Goal: Task Accomplishment & Management: Complete application form

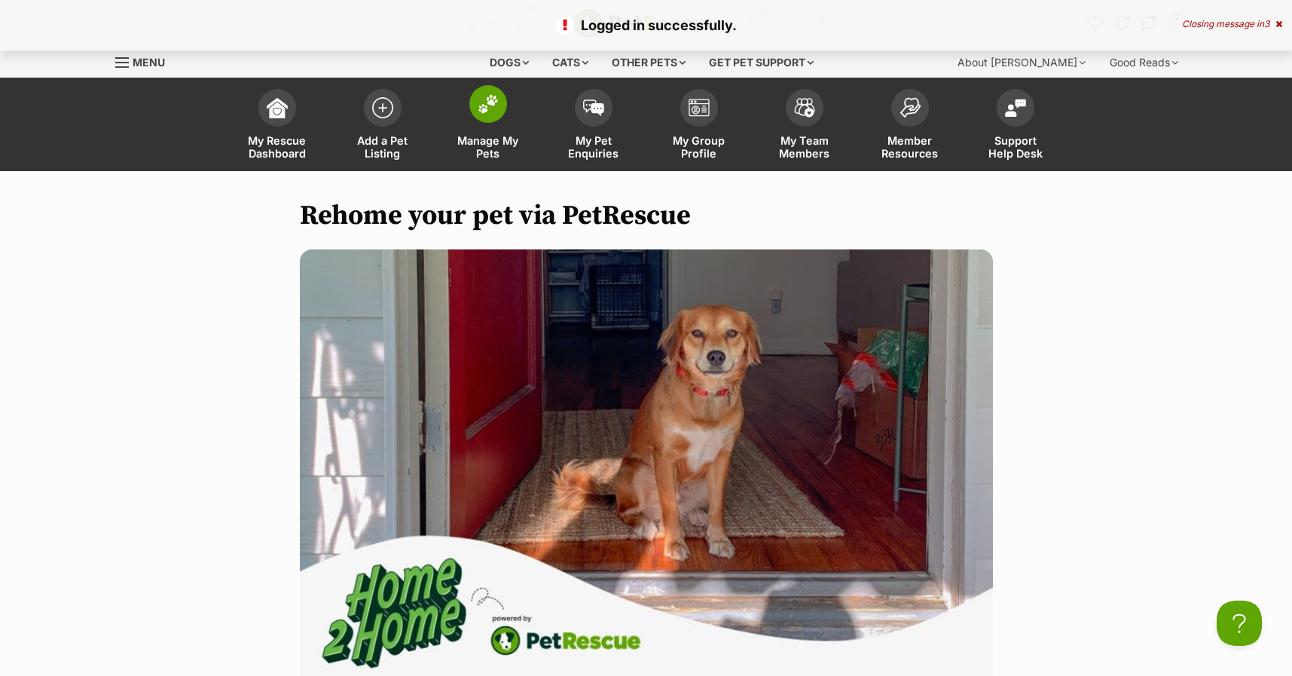
click at [475, 109] on span at bounding box center [488, 104] width 38 height 38
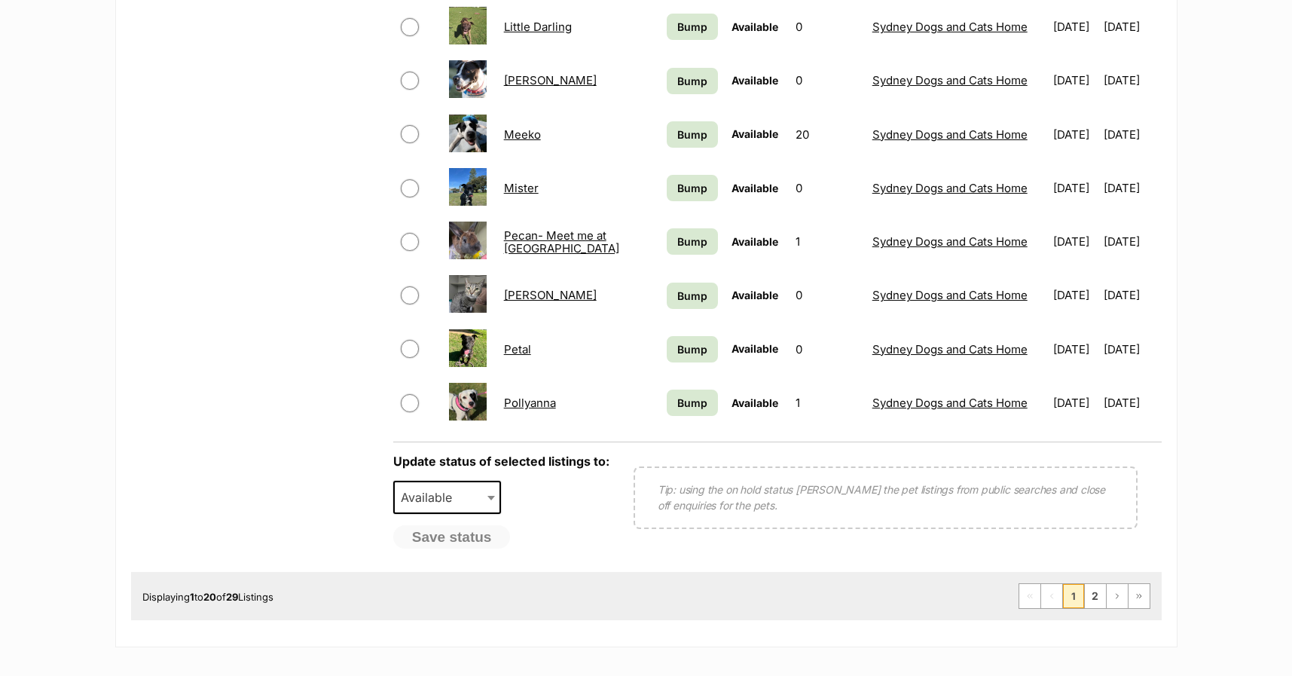
scroll to position [1054, 0]
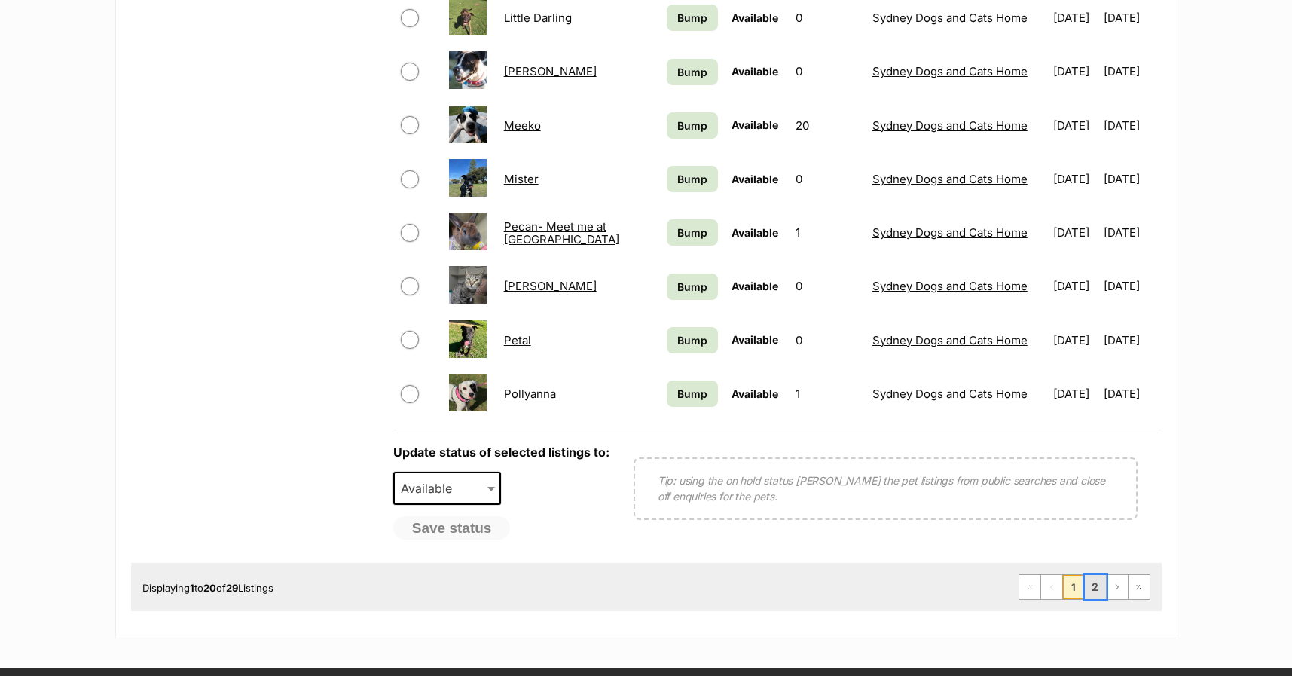
click at [1094, 578] on link "2" at bounding box center [1095, 587] width 21 height 24
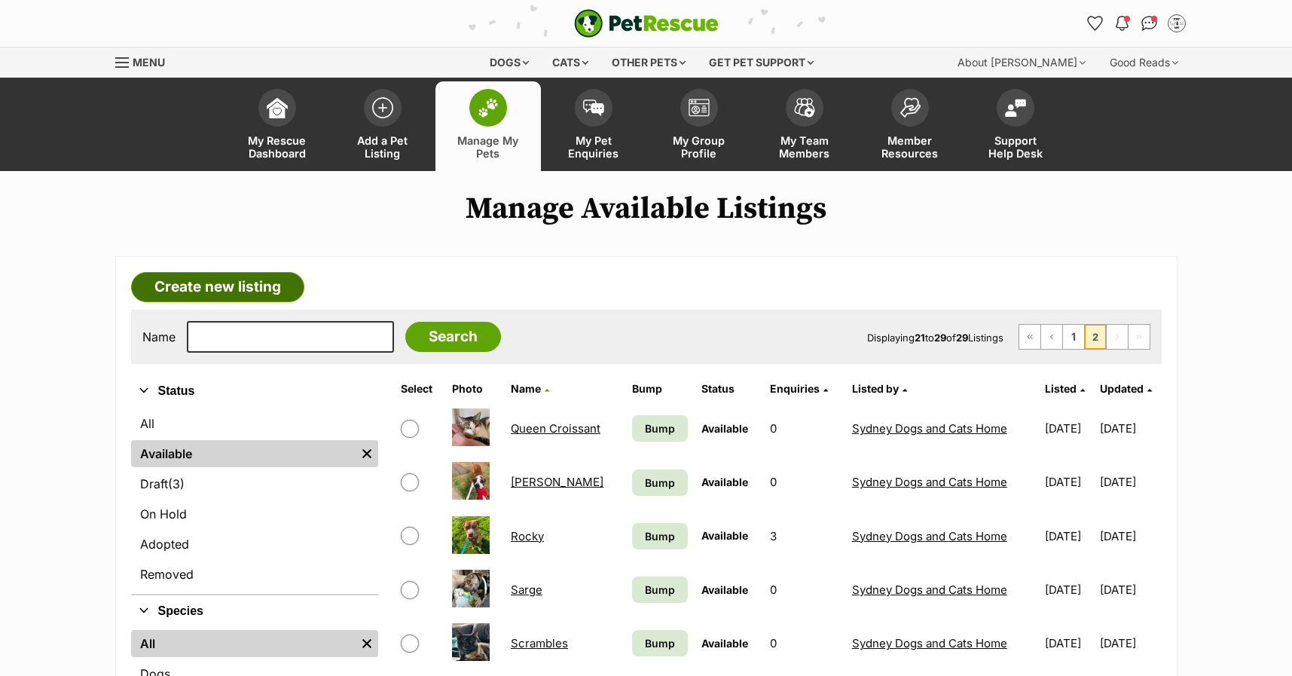
click at [196, 288] on link "Create new listing" at bounding box center [217, 287] width 173 height 30
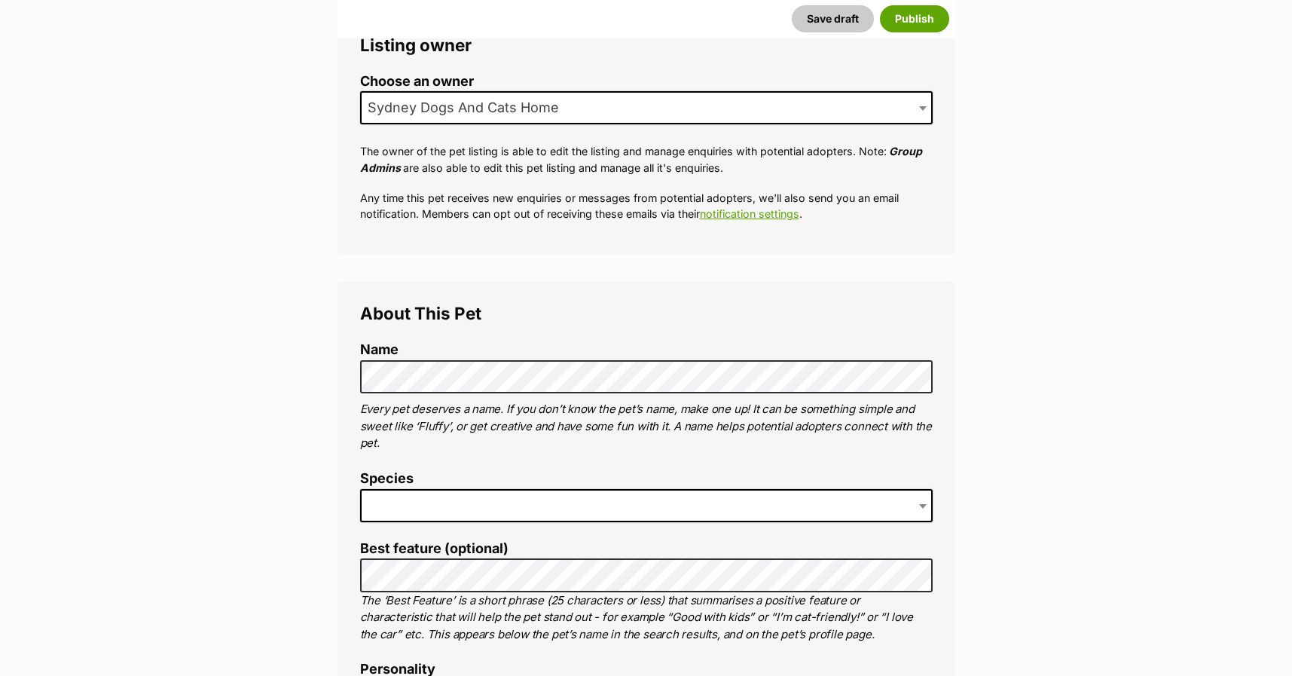
scroll to position [301, 0]
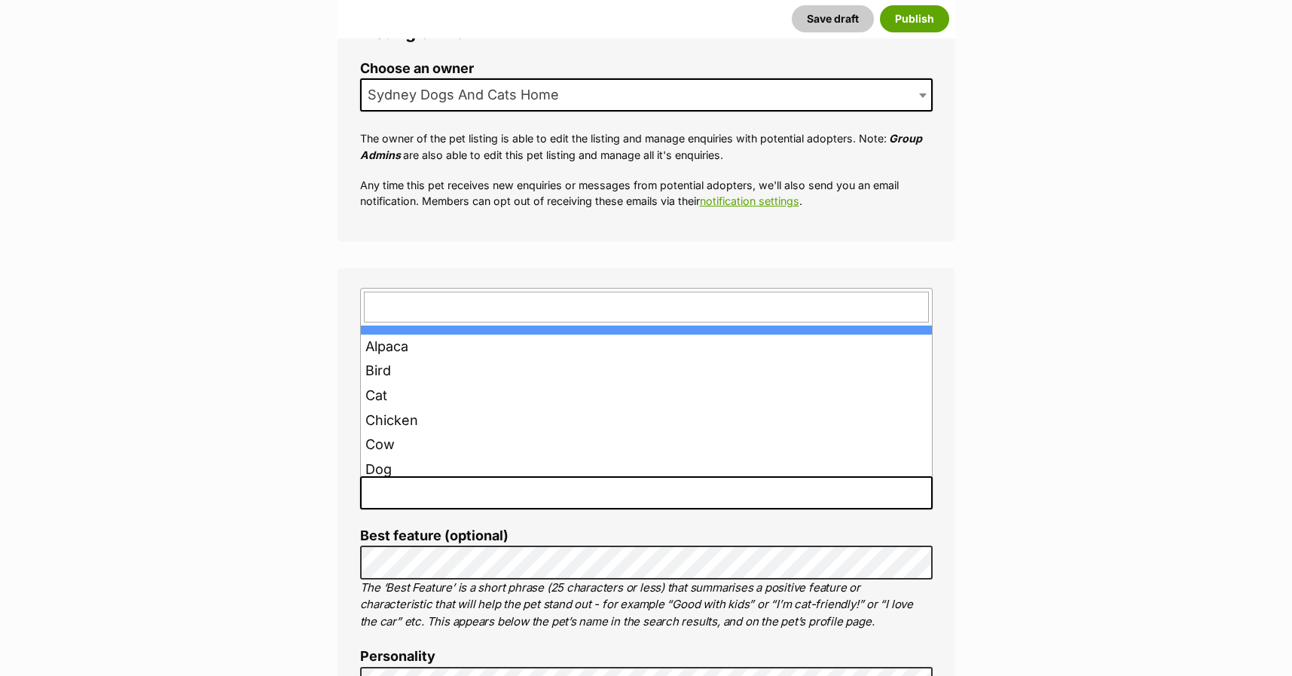
click at [389, 493] on span at bounding box center [646, 492] width 572 height 33
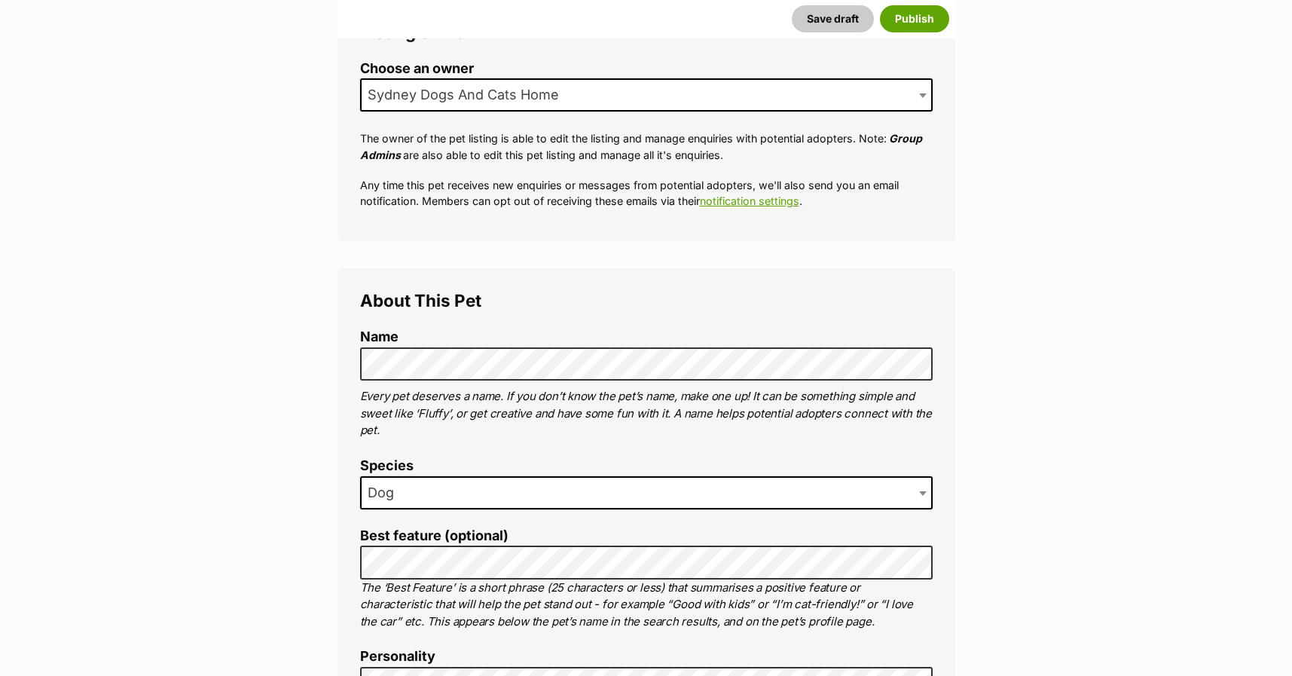
drag, startPoint x: 277, startPoint y: 502, endPoint x: 264, endPoint y: 446, distance: 57.4
type input "Strathfield South, New South Wales, 2136"
type input "Australia"
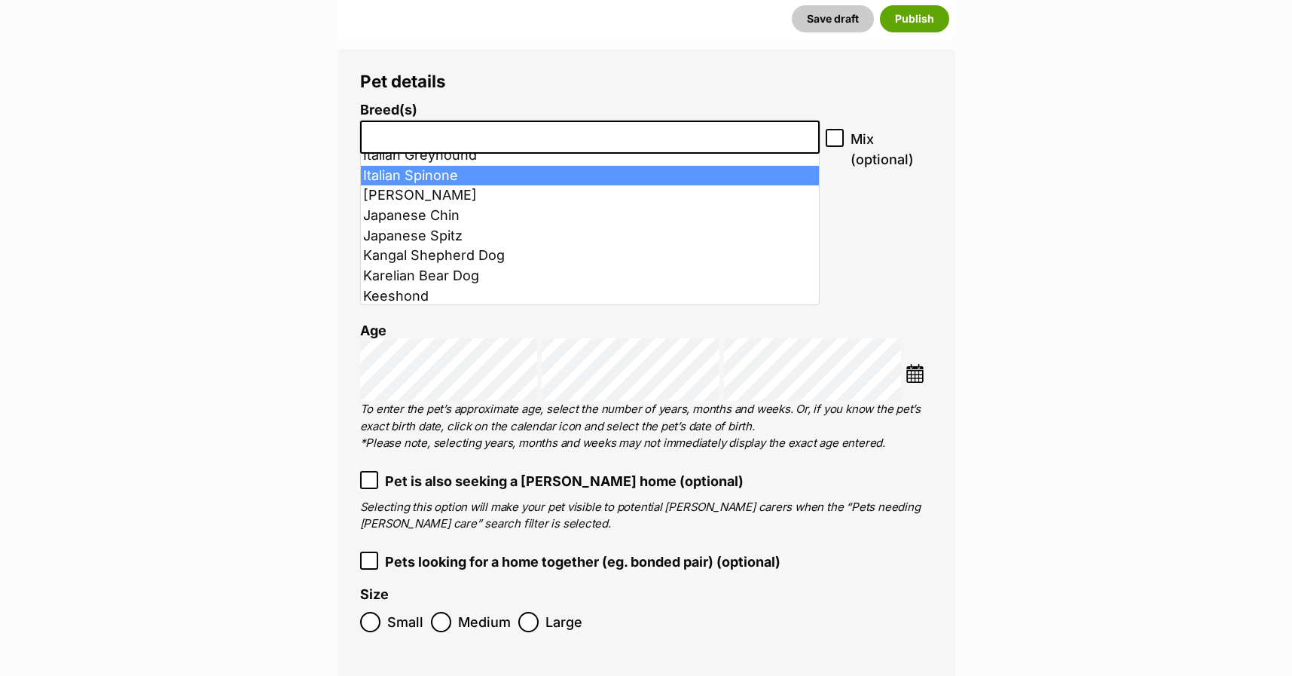
scroll to position [3088, 0]
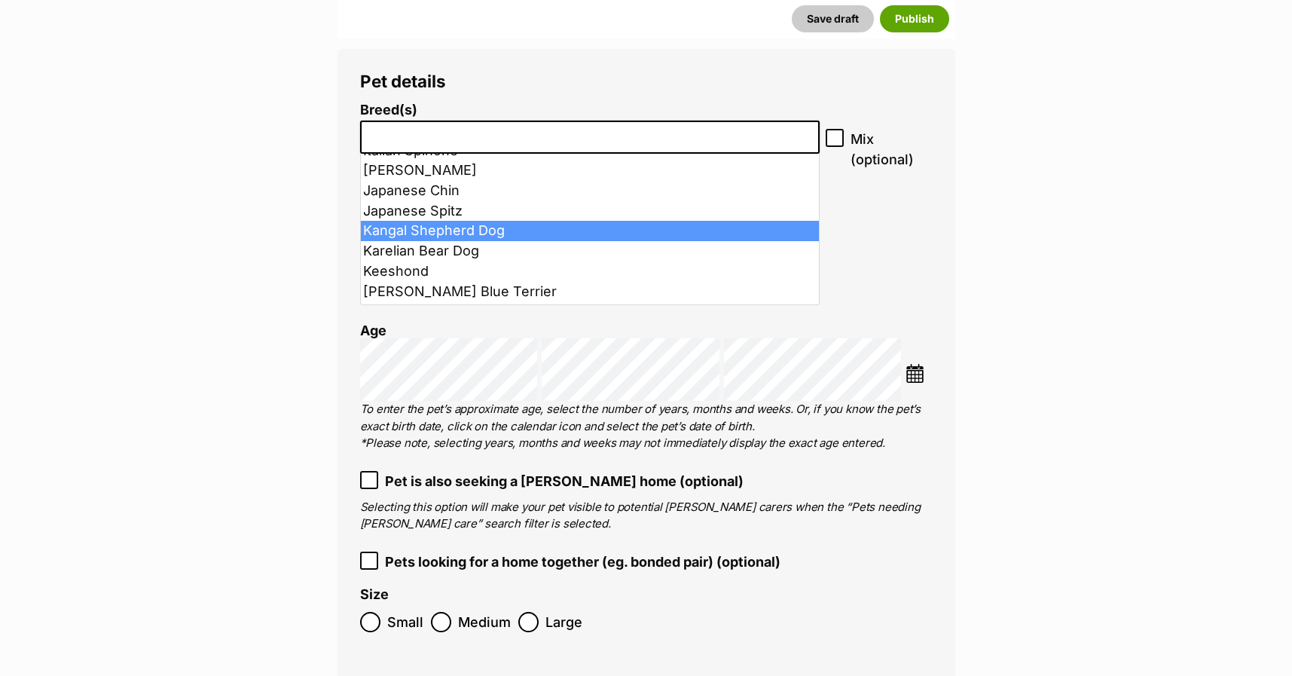
select select "252153"
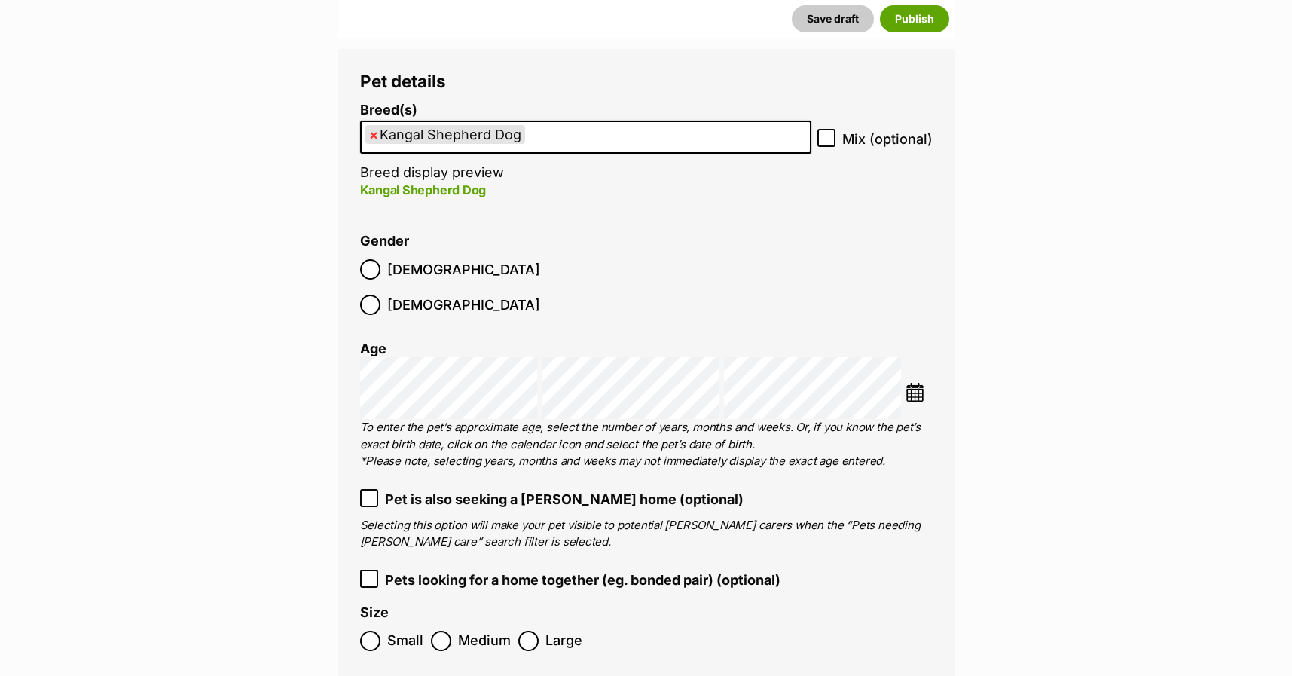
click at [374, 130] on span "×" at bounding box center [373, 134] width 9 height 19
select select "118"
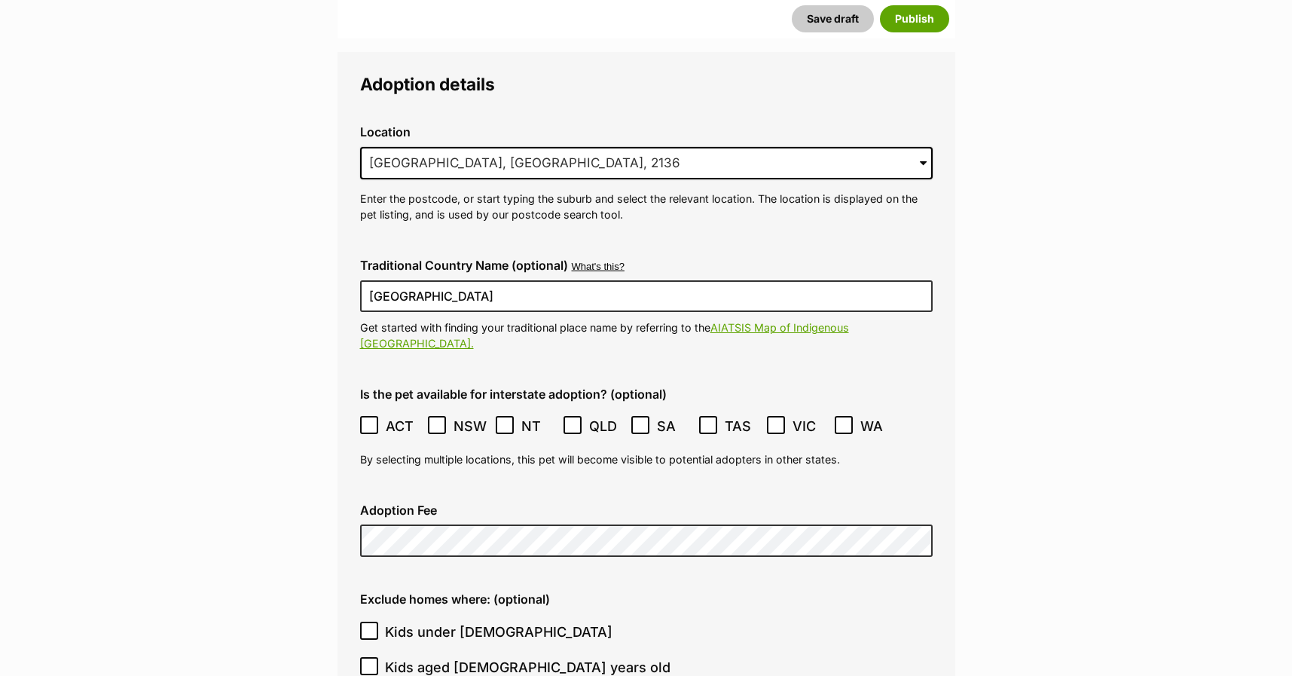
scroll to position [3541, 0]
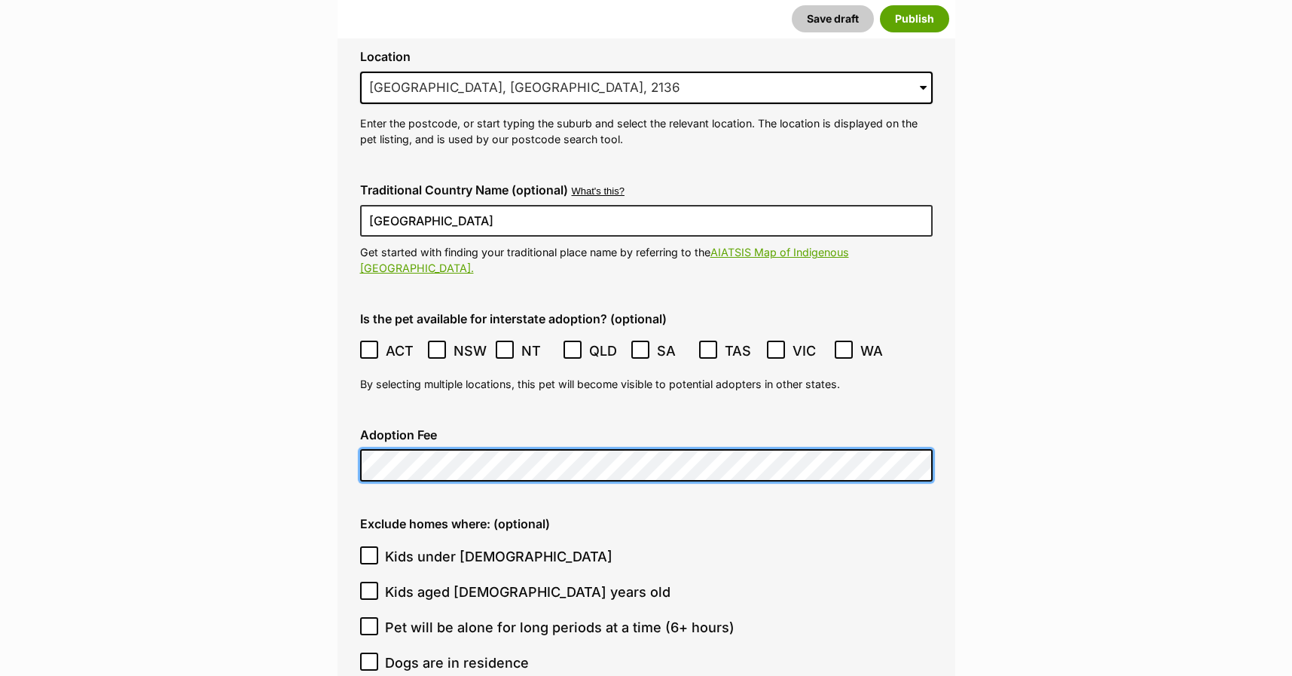
click at [340, 416] on fieldset "Adoption details Location 0 options available. Strathfield South, New South Wal…" at bounding box center [646, 650] width 618 height 1347
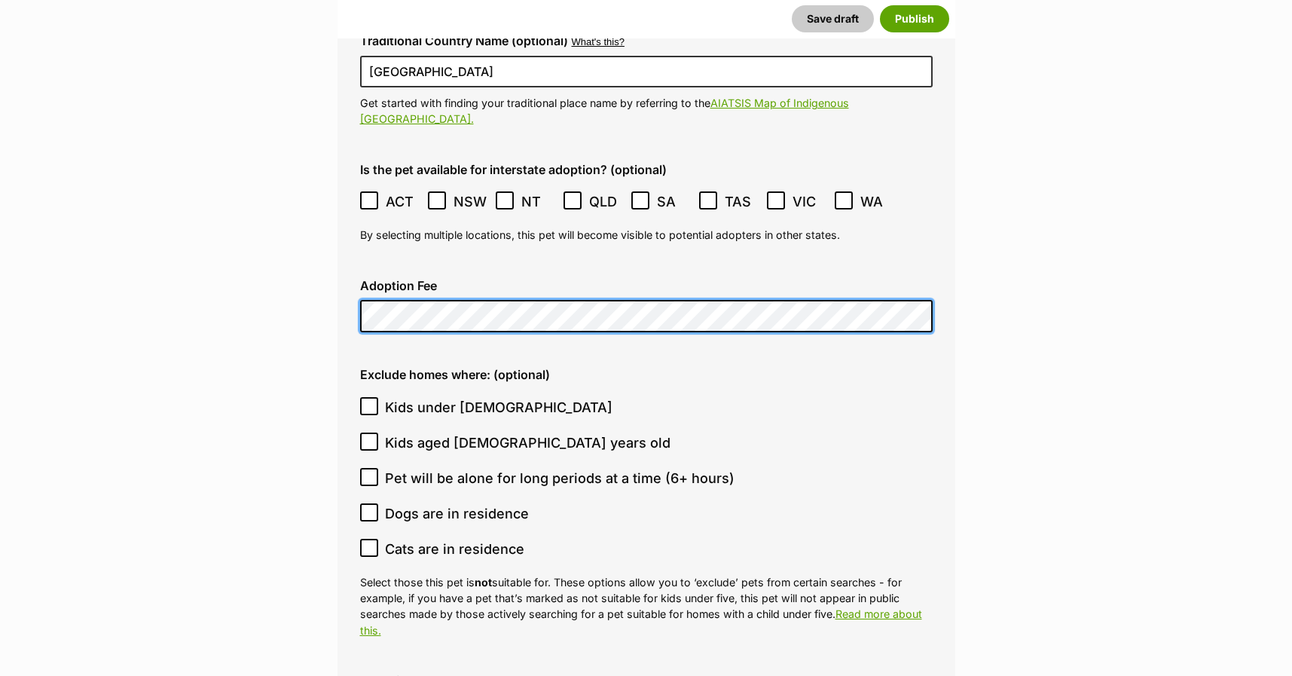
scroll to position [3691, 0]
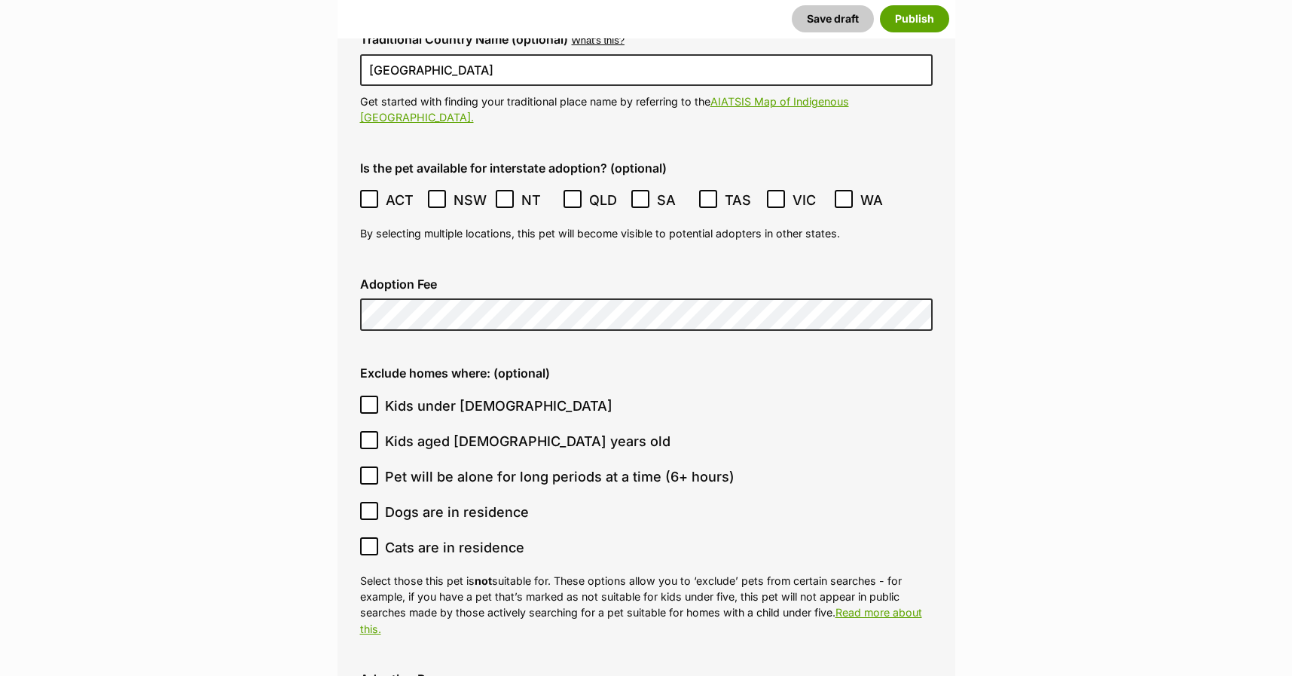
click at [367, 470] on icon at bounding box center [369, 475] width 11 height 11
click at [367, 466] on input "Pet will be alone for long periods at a time (6+ hours)" at bounding box center [369, 475] width 18 height 18
checkbox input "true"
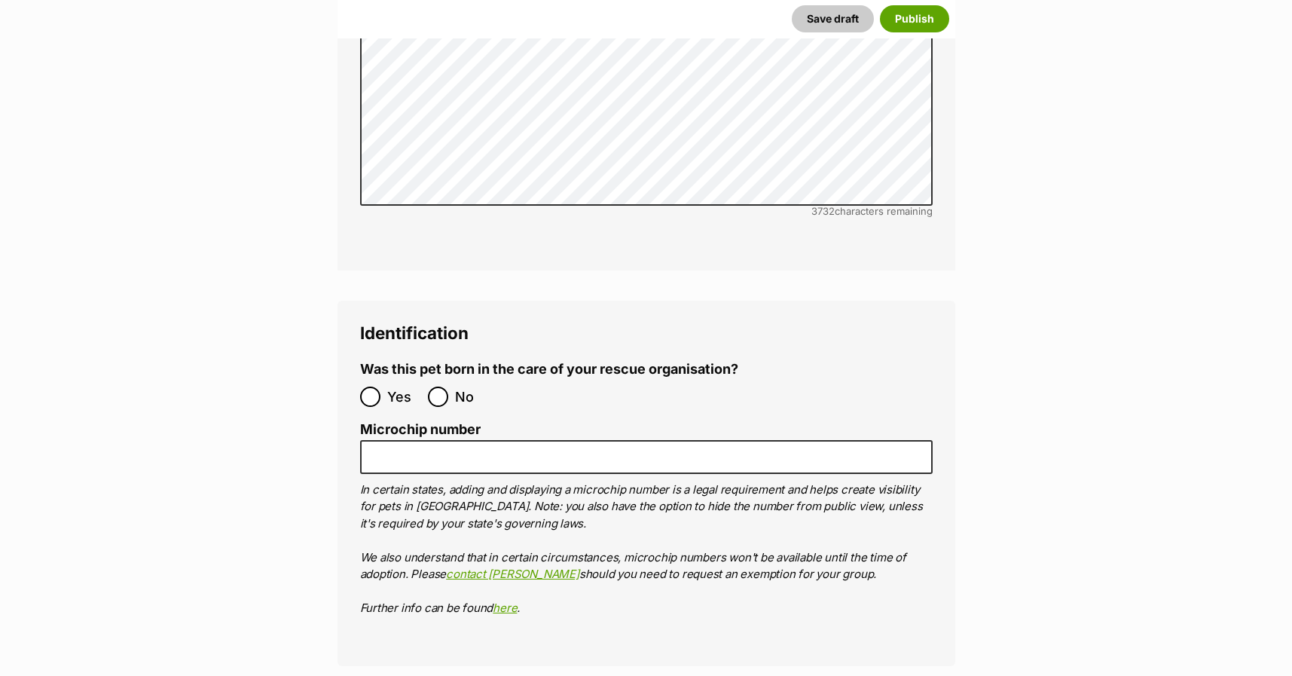
scroll to position [4595, 0]
click at [437, 386] on input "No" at bounding box center [438, 396] width 20 height 20
radio input "true"
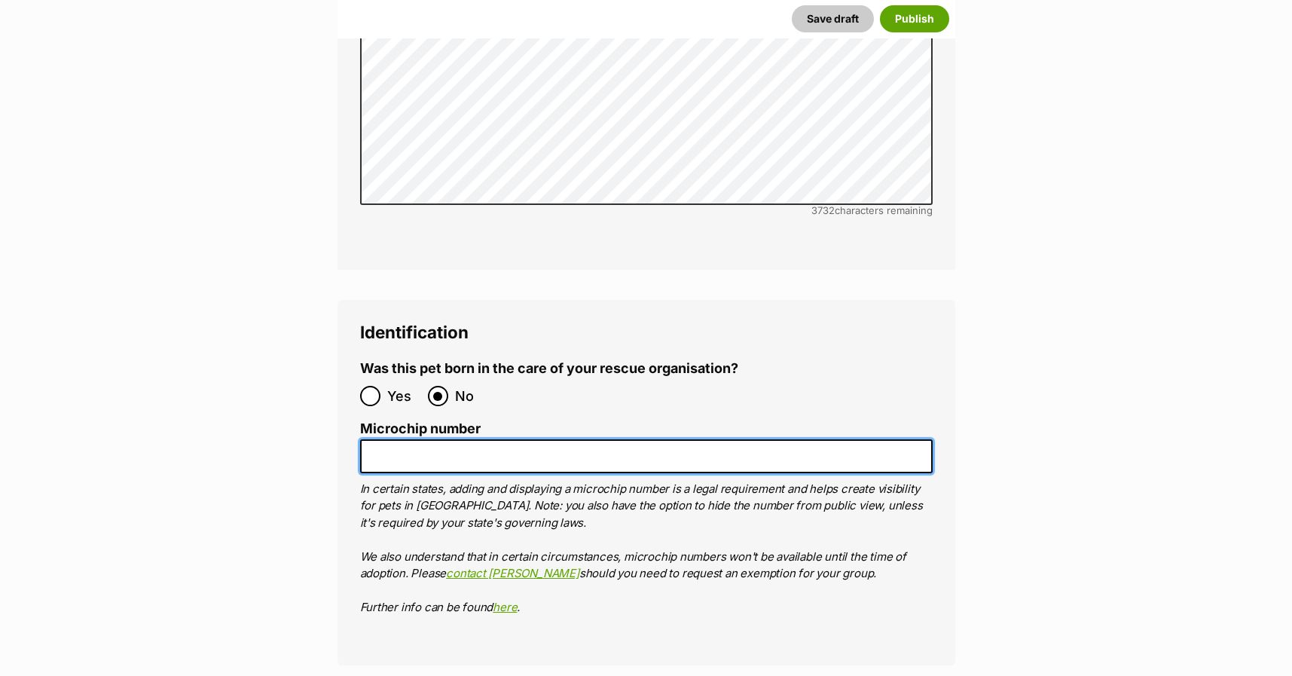
click at [431, 439] on input "Microchip number" at bounding box center [646, 456] width 572 height 34
paste input "991003002174397"
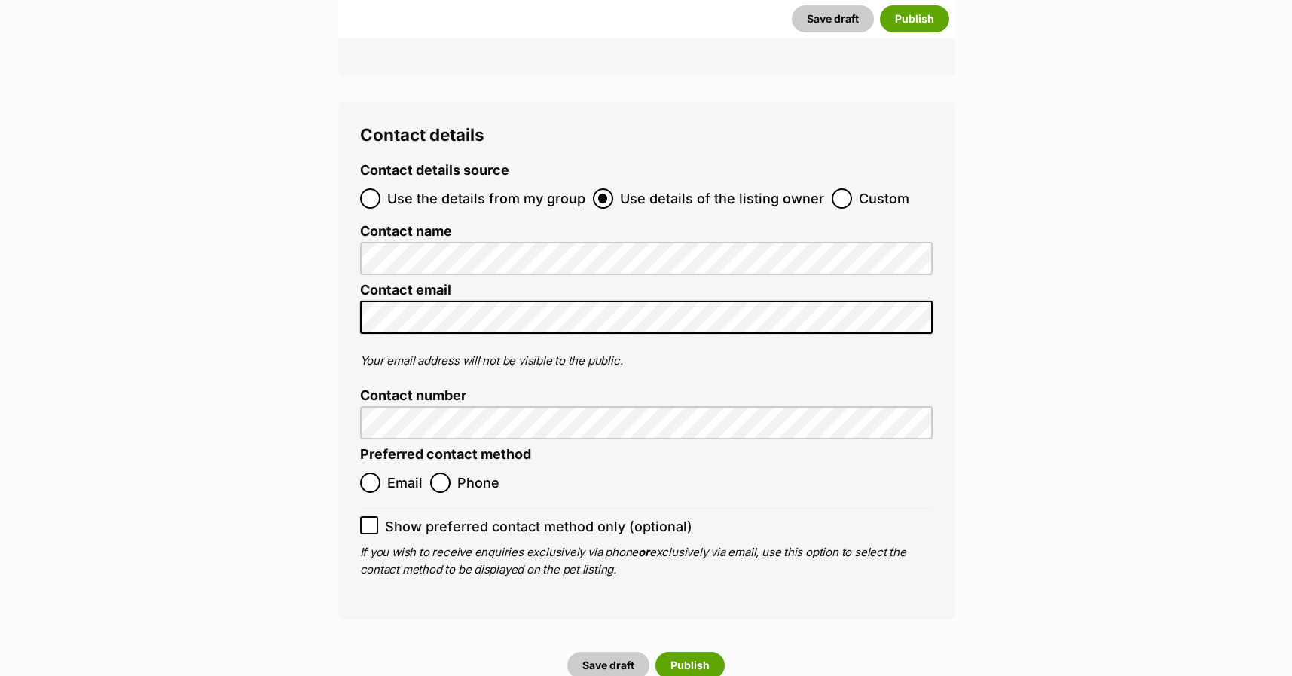
scroll to position [5198, 0]
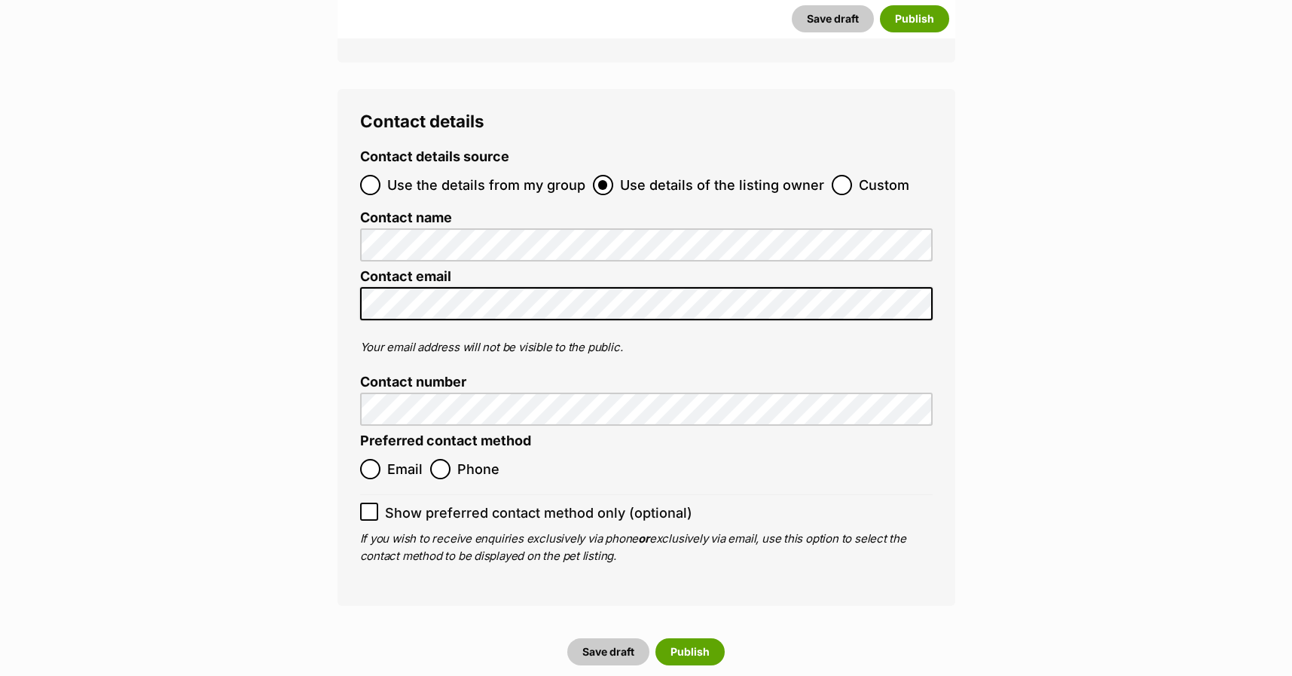
type input "991003002174397"
click at [374, 459] on input "Email" at bounding box center [370, 469] width 20 height 20
radio input "true"
click at [695, 638] on button "Publish" at bounding box center [689, 651] width 69 height 27
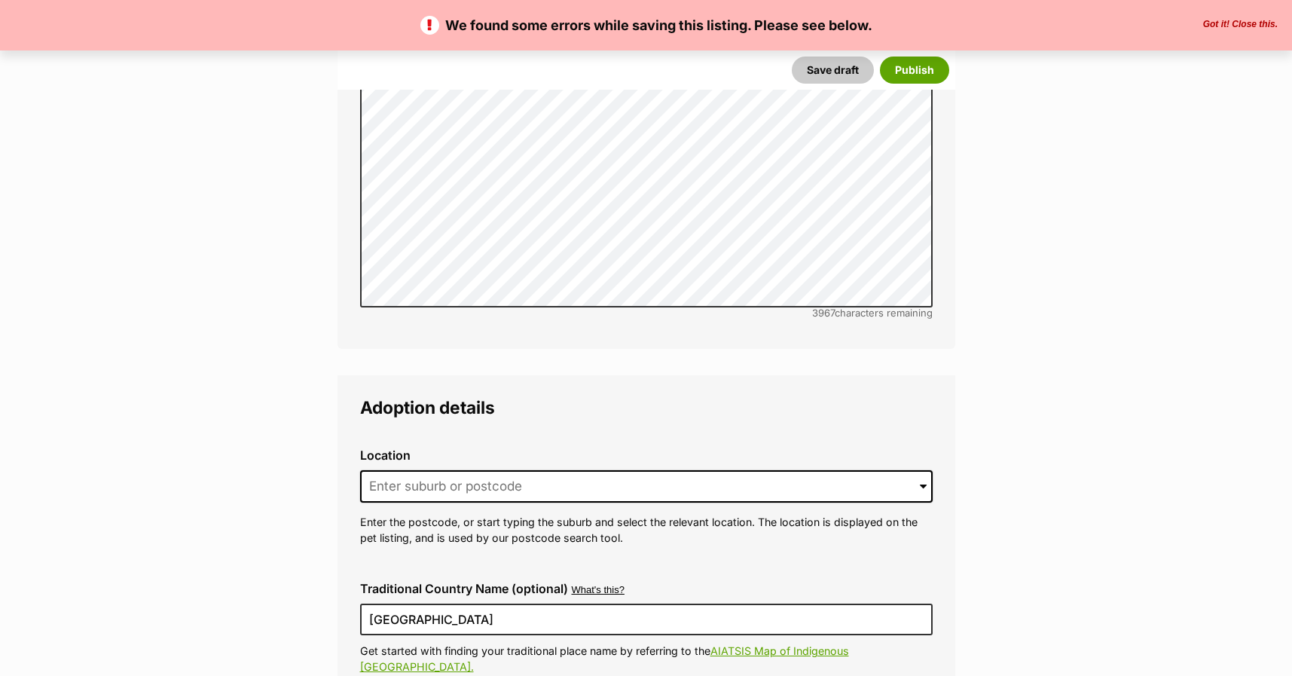
scroll to position [3583, 0]
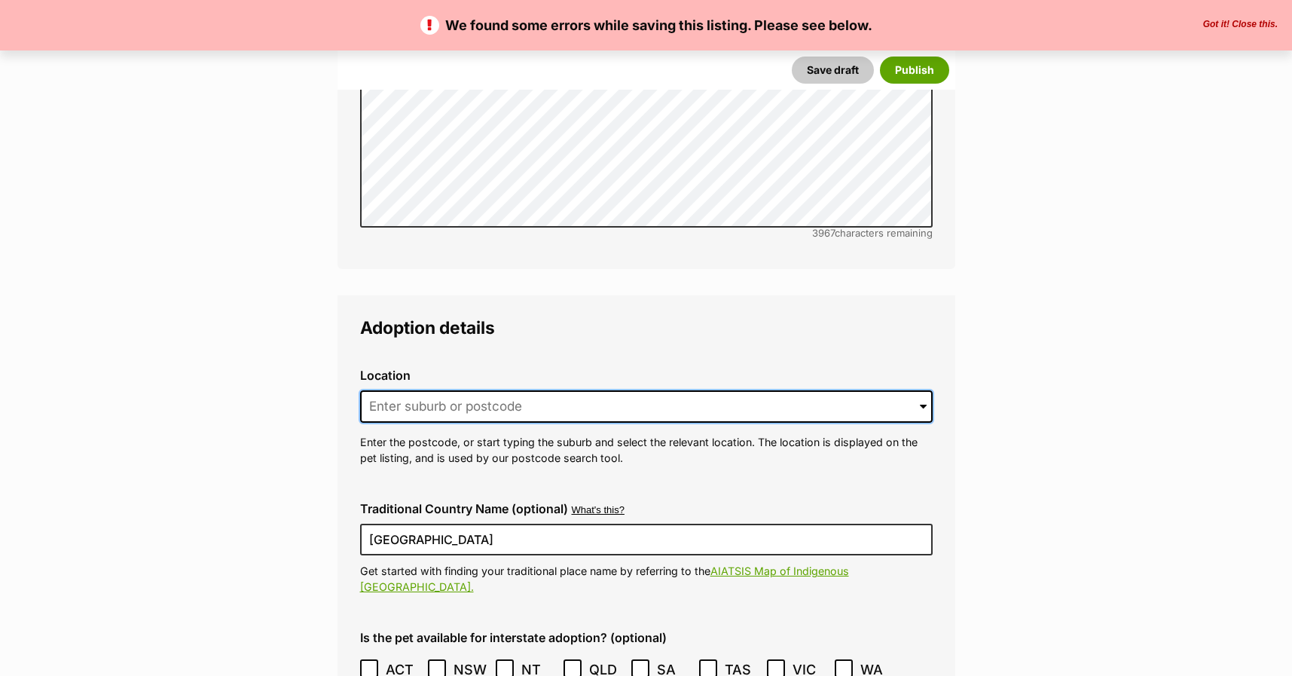
click at [434, 390] on input at bounding box center [646, 406] width 572 height 33
click at [424, 390] on input at bounding box center [646, 406] width 572 height 33
click at [925, 390] on span at bounding box center [923, 406] width 7 height 33
click at [923, 390] on span at bounding box center [923, 406] width 7 height 33
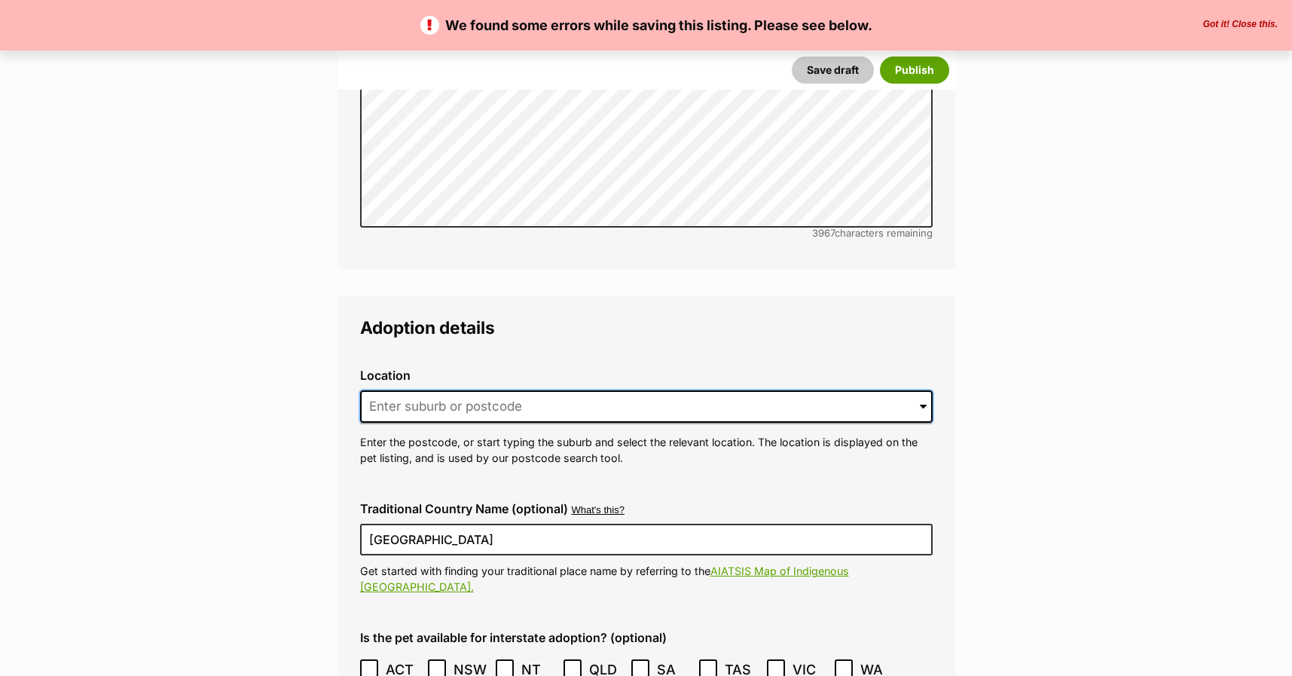
click at [763, 390] on input at bounding box center [646, 406] width 572 height 33
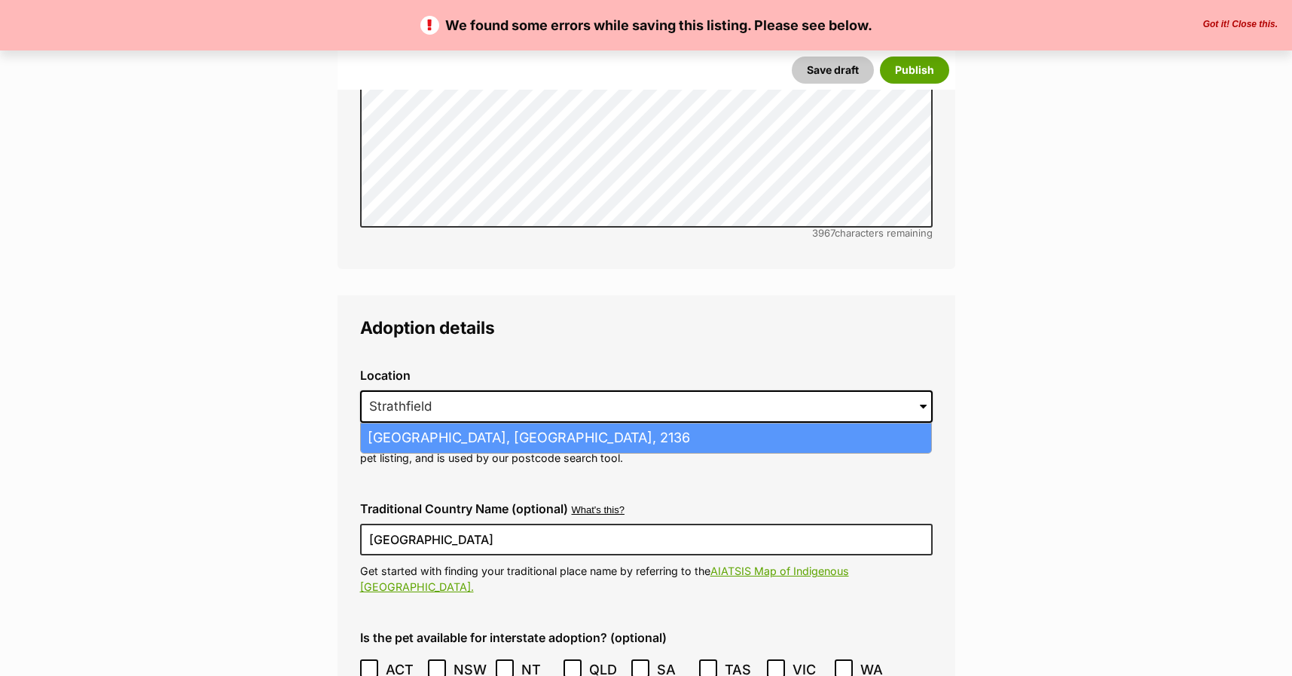
click at [713, 423] on li "Strathfield South, New South Wales, 2136" at bounding box center [646, 437] width 570 height 29
type input "Strathfield South, New South Wales, 2136"
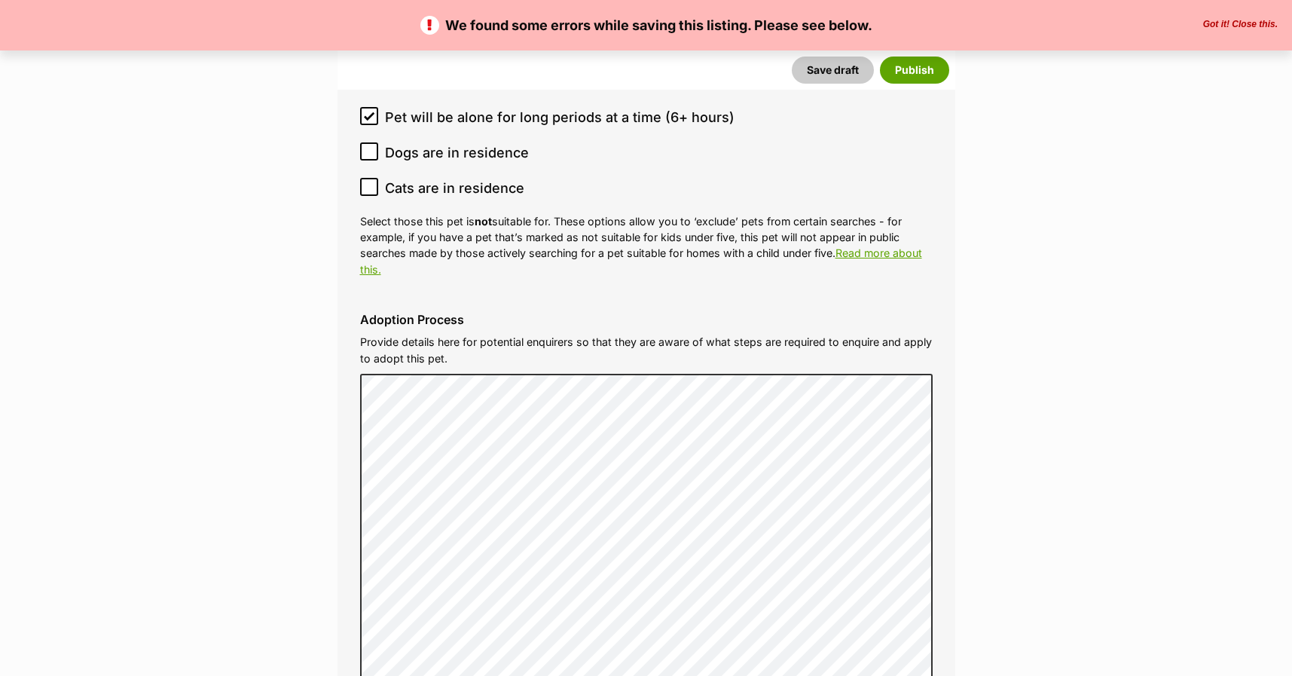
scroll to position [4487, 0]
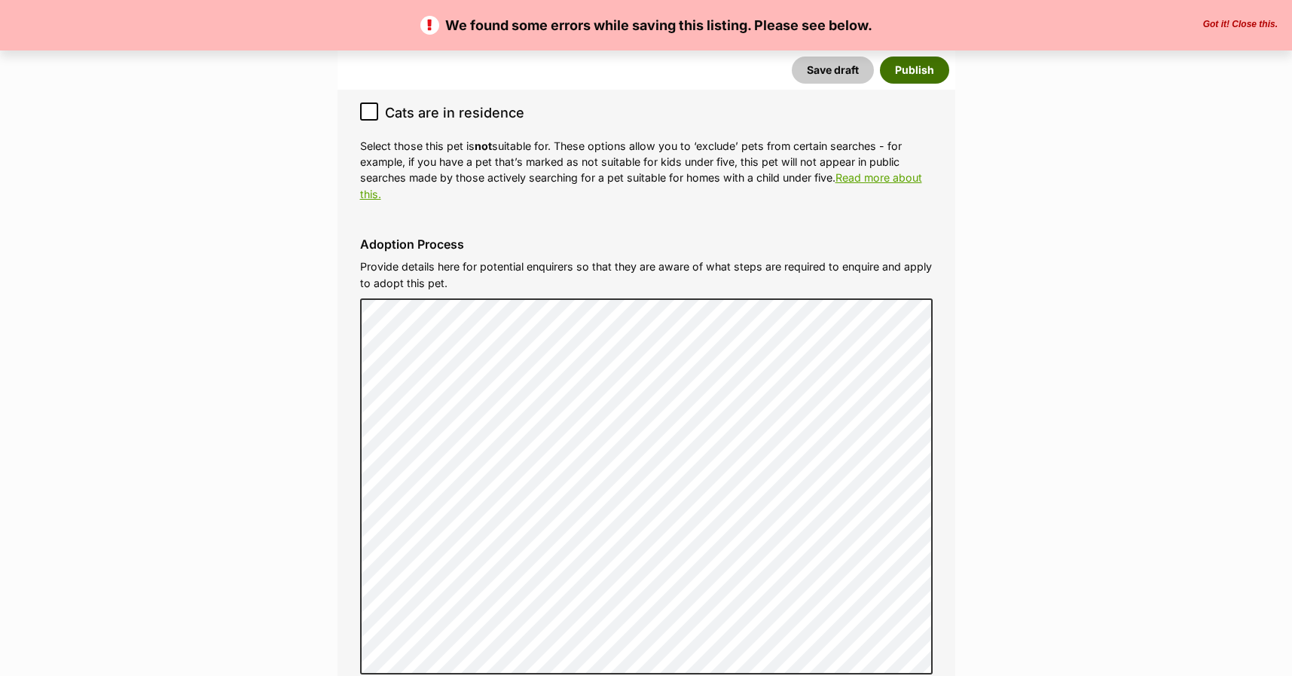
click at [925, 67] on button "Publish" at bounding box center [914, 69] width 69 height 27
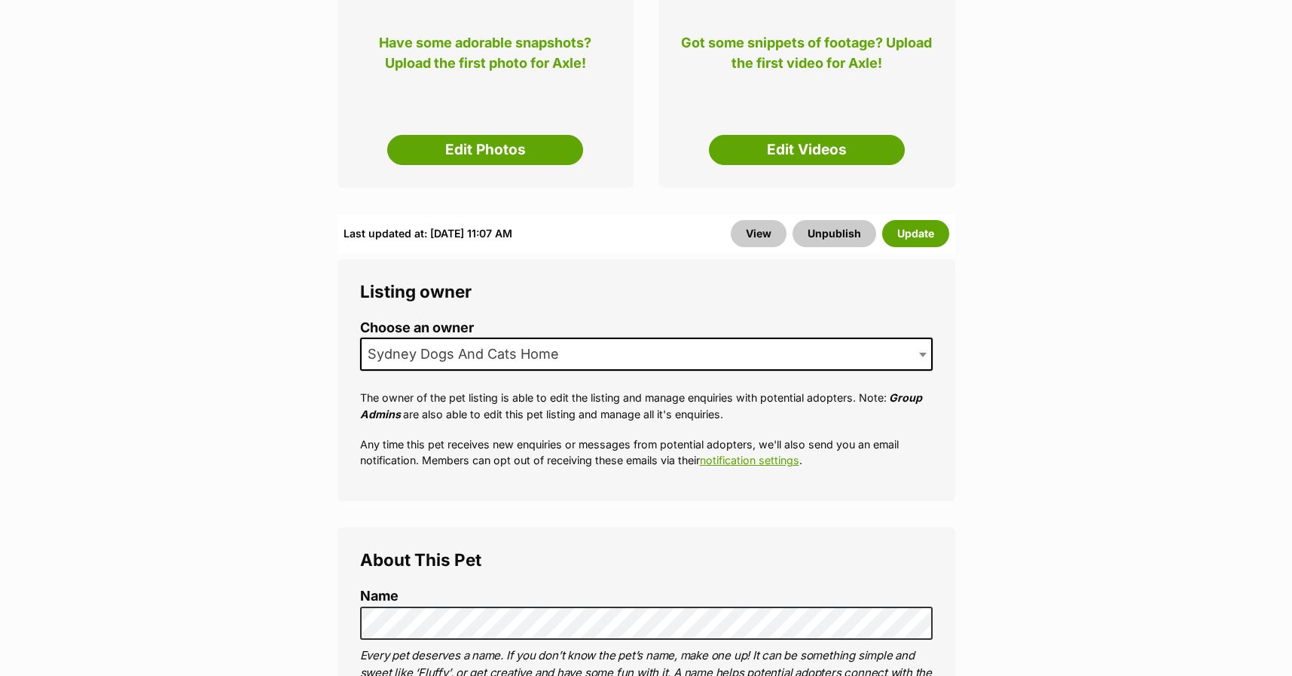
scroll to position [452, 0]
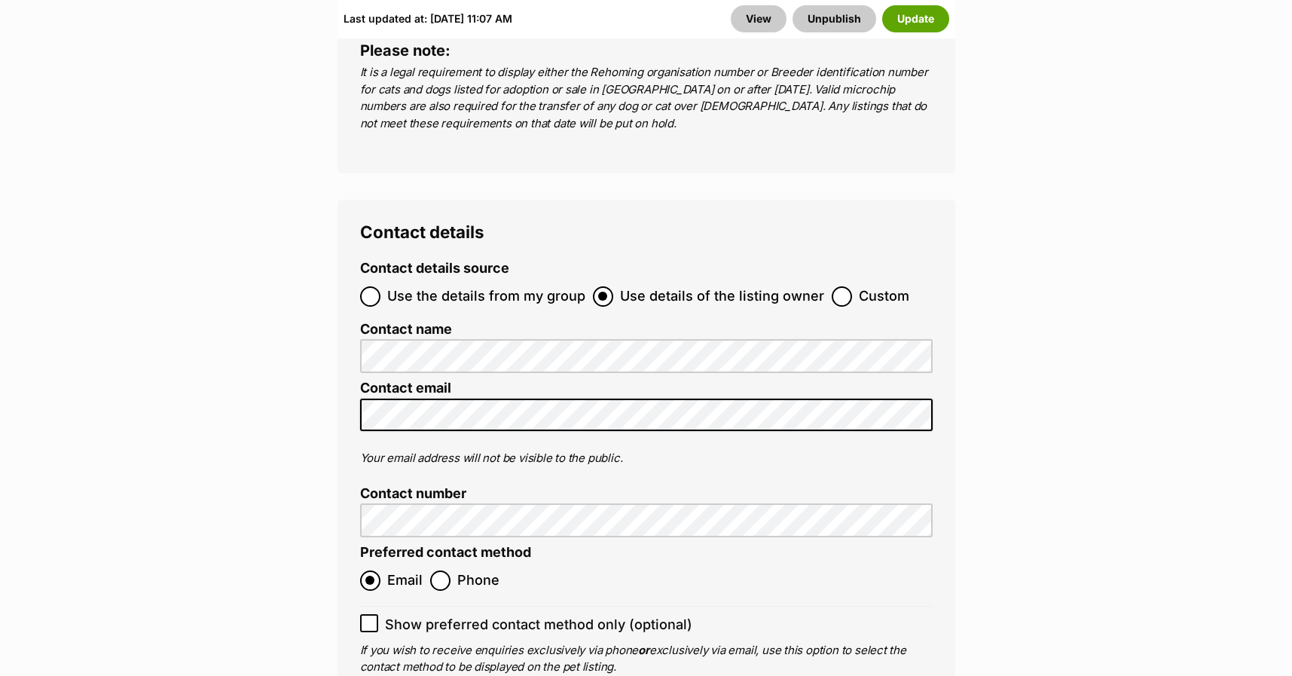
scroll to position [5875, 0]
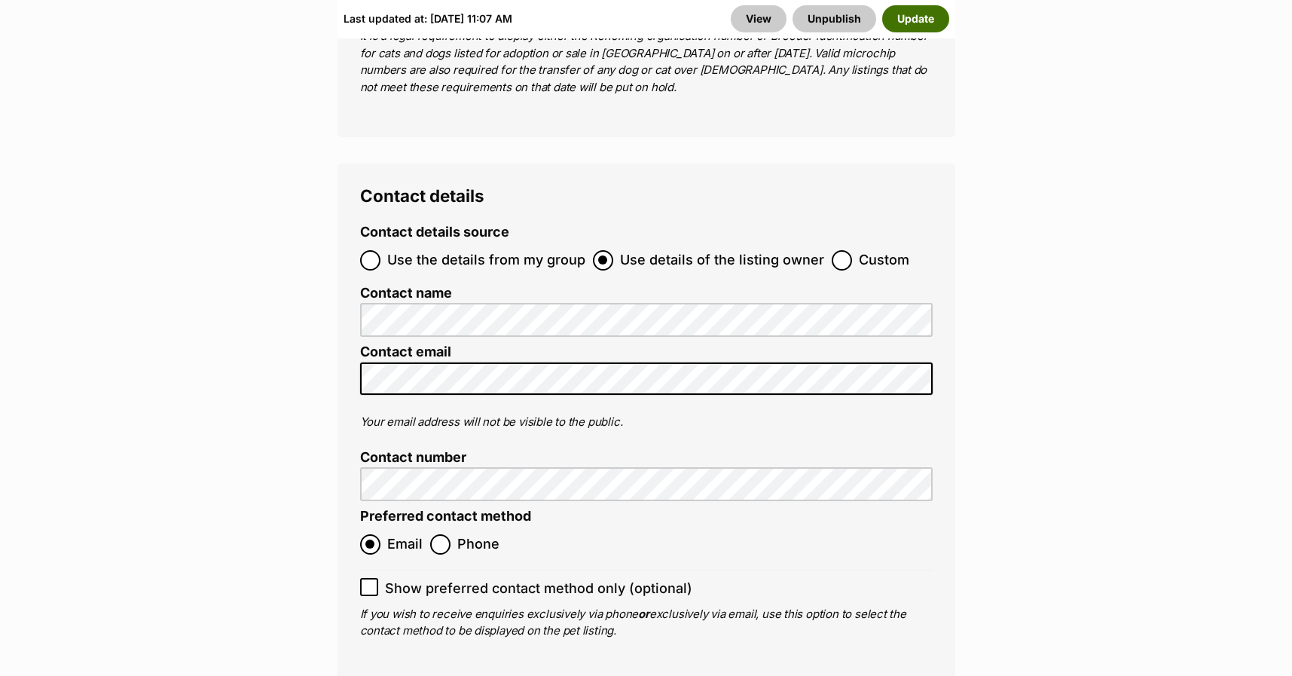
click at [916, 17] on button "Update" at bounding box center [915, 18] width 67 height 27
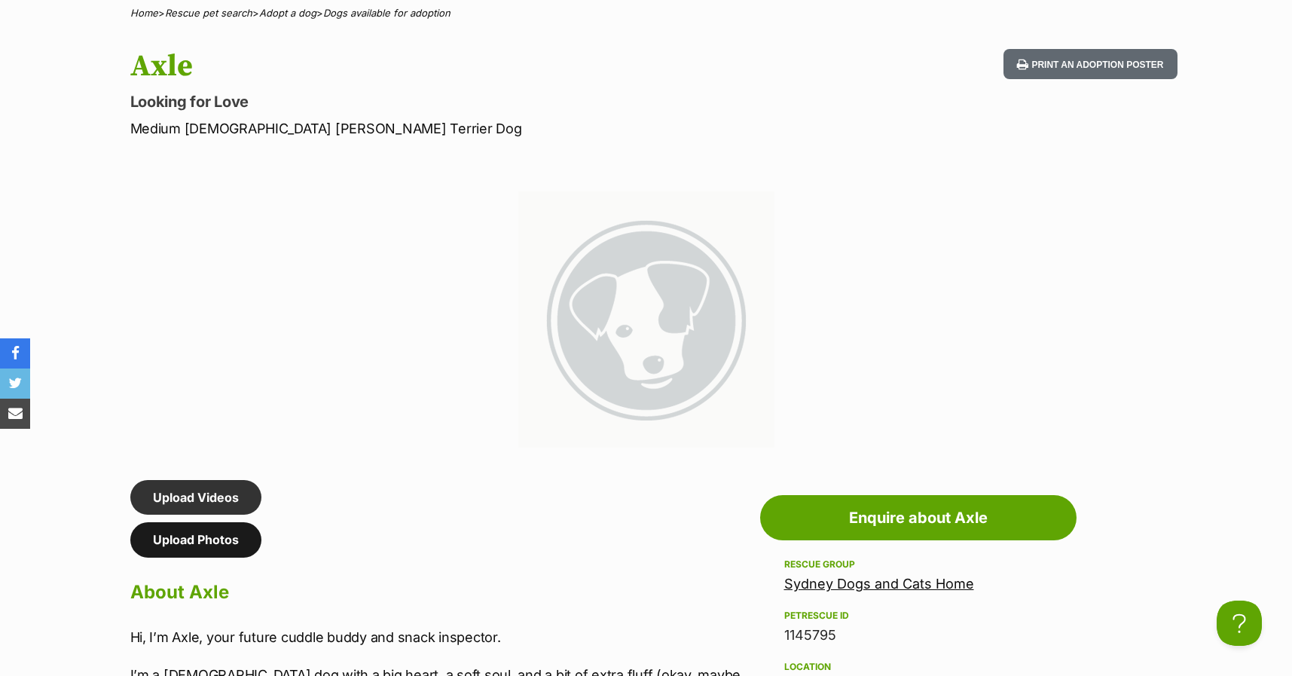
click at [178, 548] on link "Upload Photos" at bounding box center [195, 539] width 131 height 35
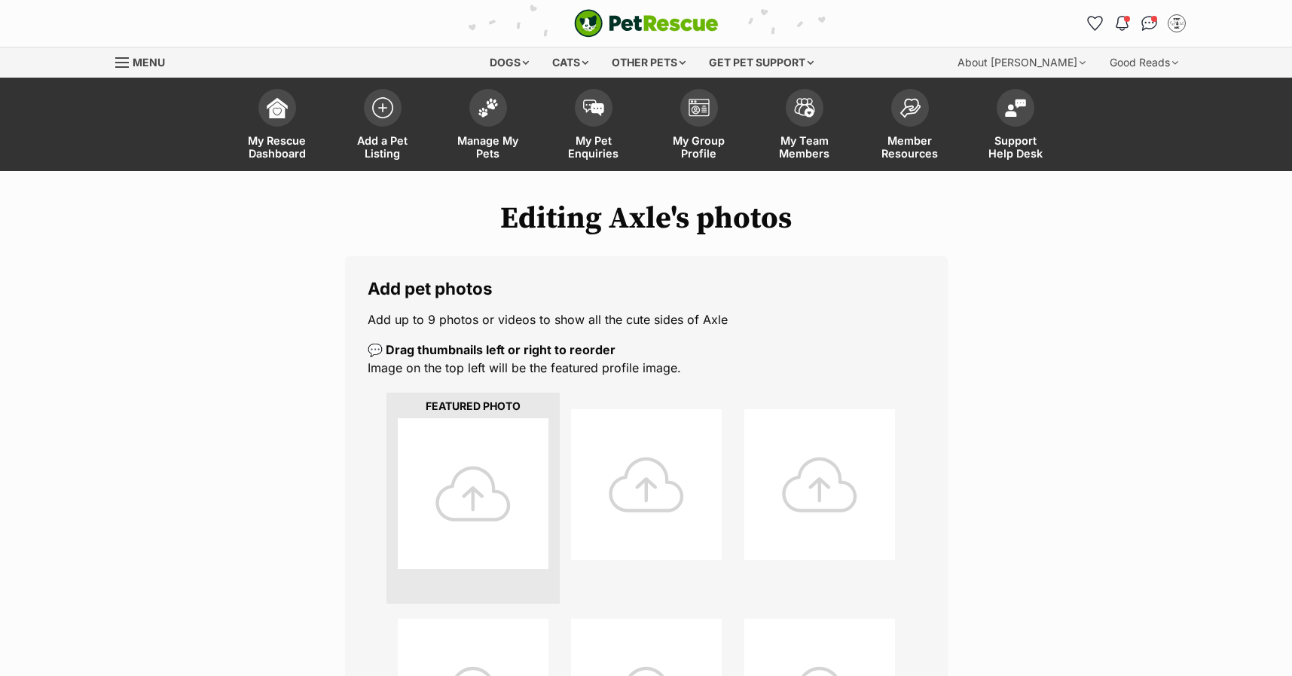
click at [487, 462] on div at bounding box center [473, 493] width 151 height 151
click at [470, 461] on div at bounding box center [473, 493] width 151 height 151
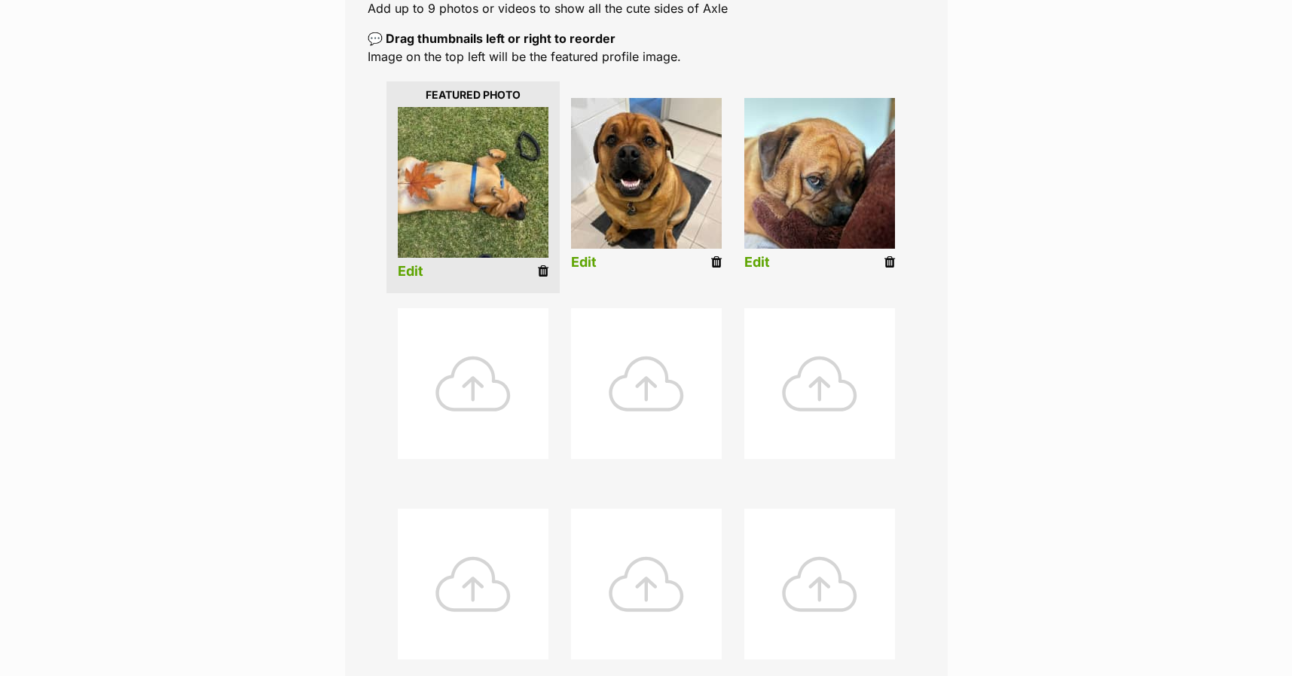
scroll to position [302, 0]
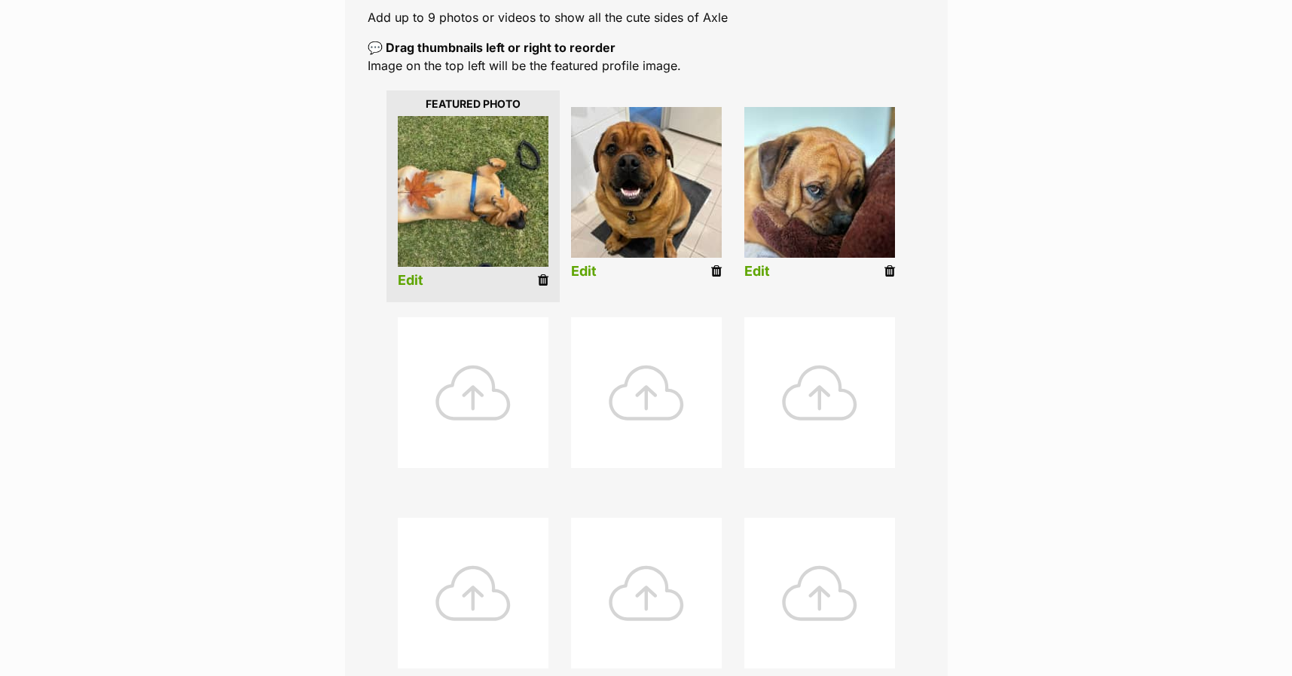
click at [684, 188] on img at bounding box center [646, 182] width 151 height 151
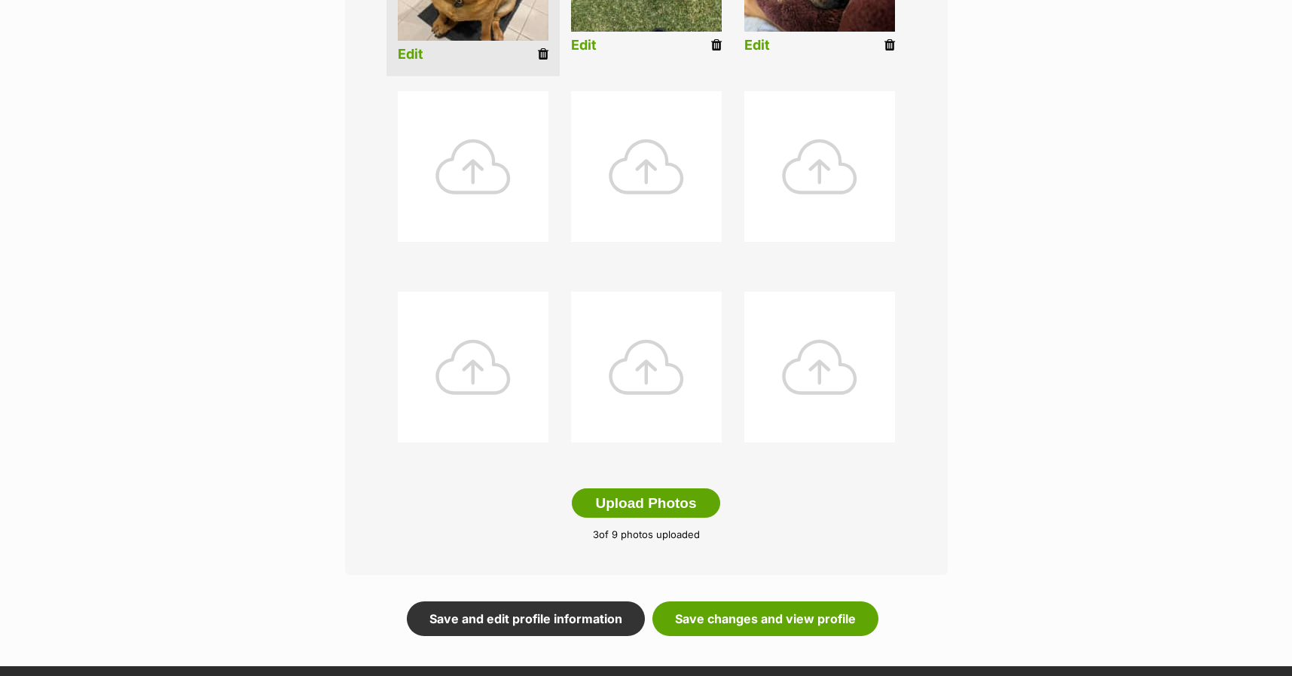
scroll to position [829, 0]
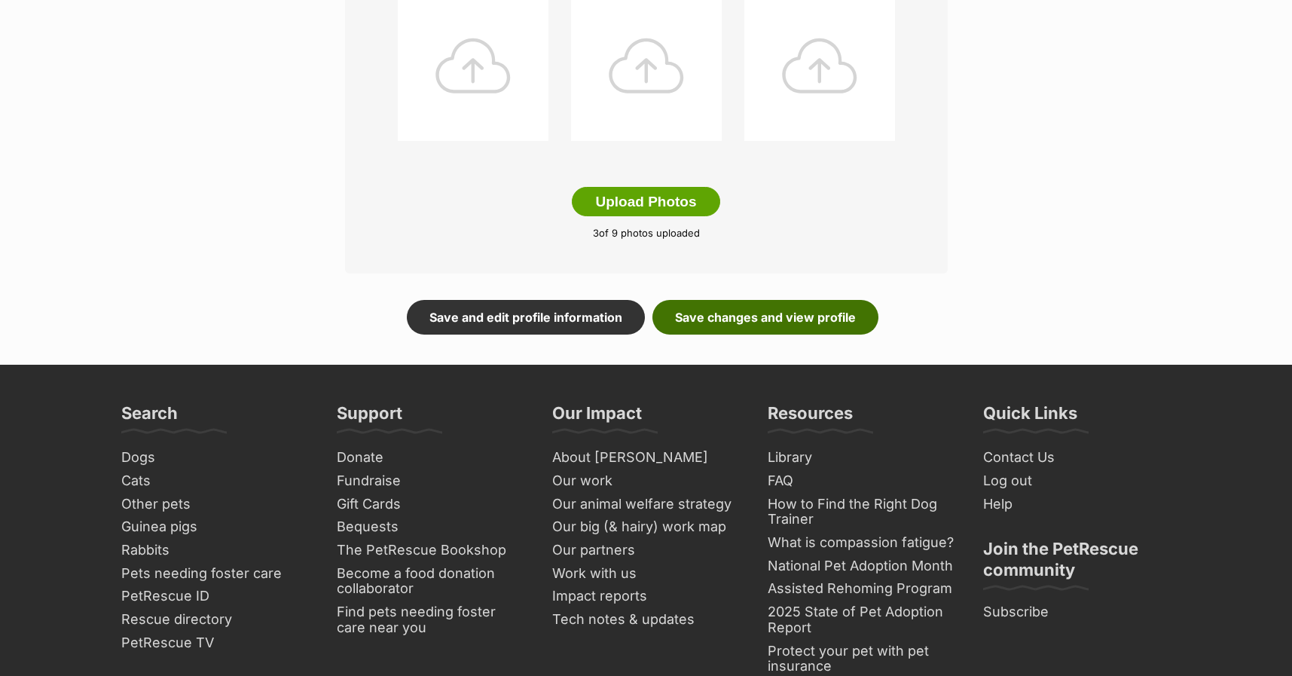
click at [740, 315] on link "Save changes and view profile" at bounding box center [765, 317] width 226 height 35
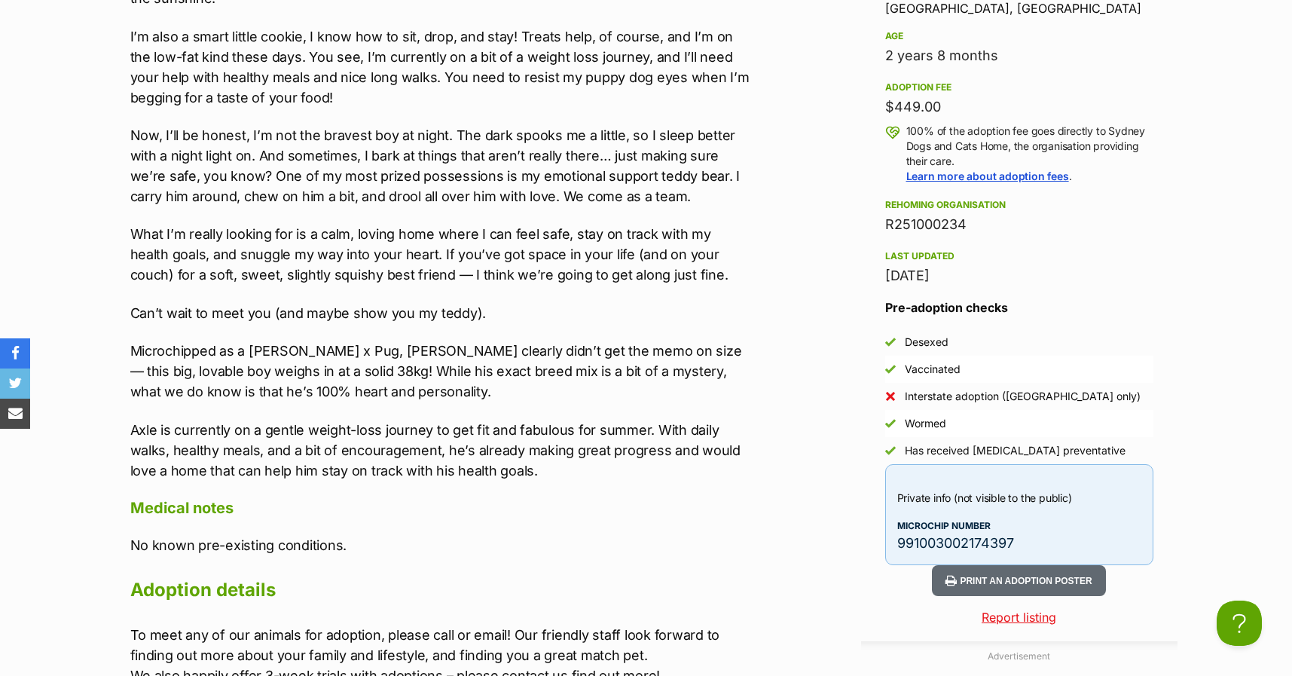
click at [50, 286] on section "Sydney Dogs and Cats Home A member of PetRescue since 2012 🎉 TOTAL PETS LISTED …" at bounding box center [646, 47] width 1292 height 2765
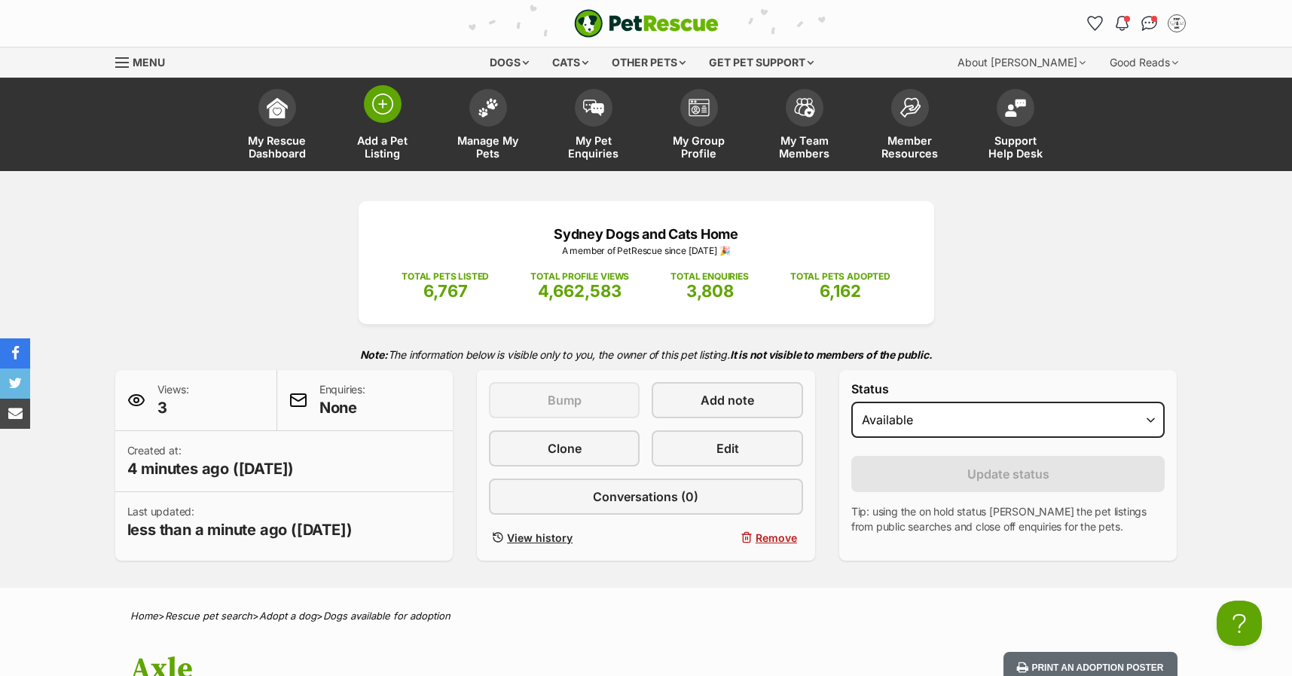
click at [369, 108] on span at bounding box center [383, 104] width 38 height 38
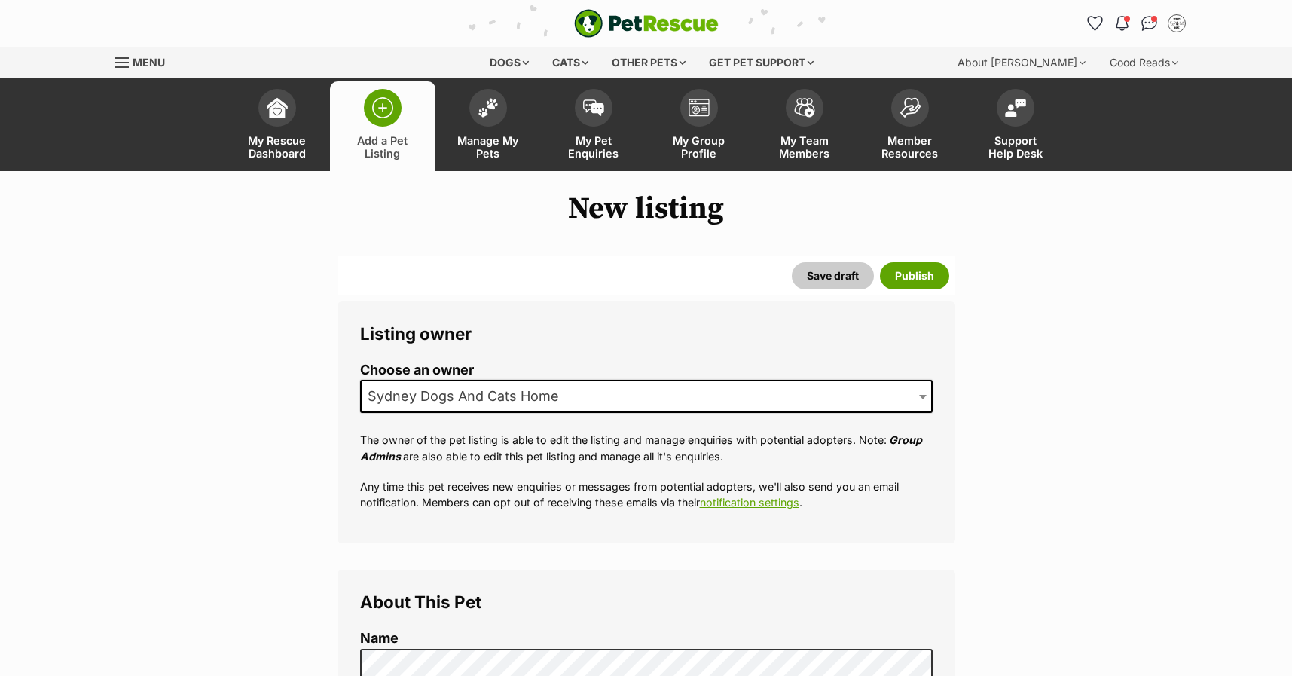
scroll to position [301, 0]
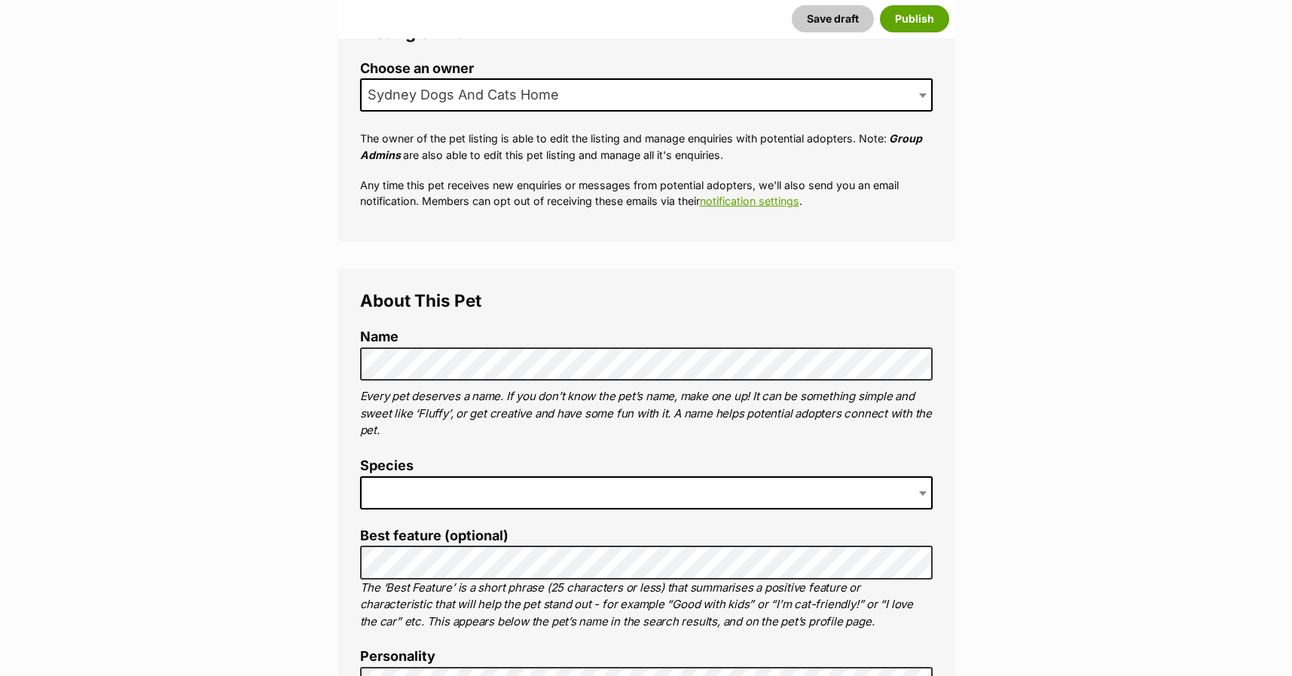
click at [394, 480] on span at bounding box center [646, 492] width 572 height 33
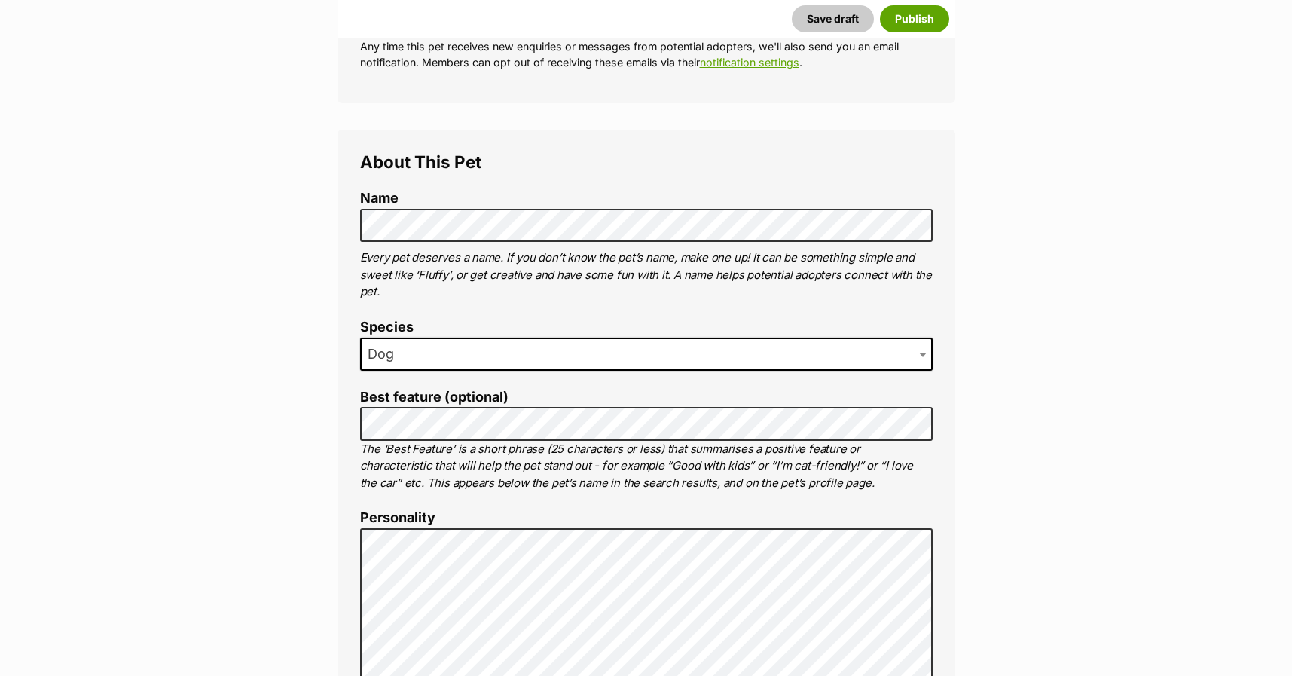
scroll to position [452, 0]
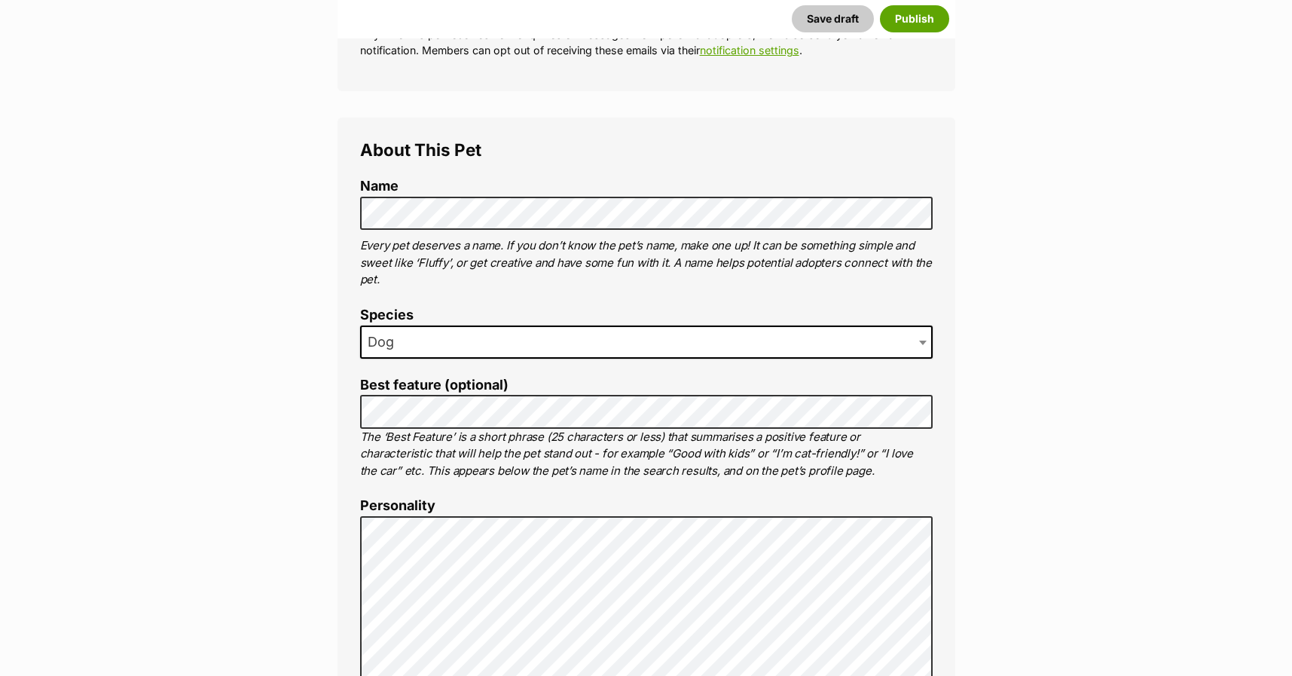
type input "Strathfield South, New South Wales, 2136"
type input "Australia"
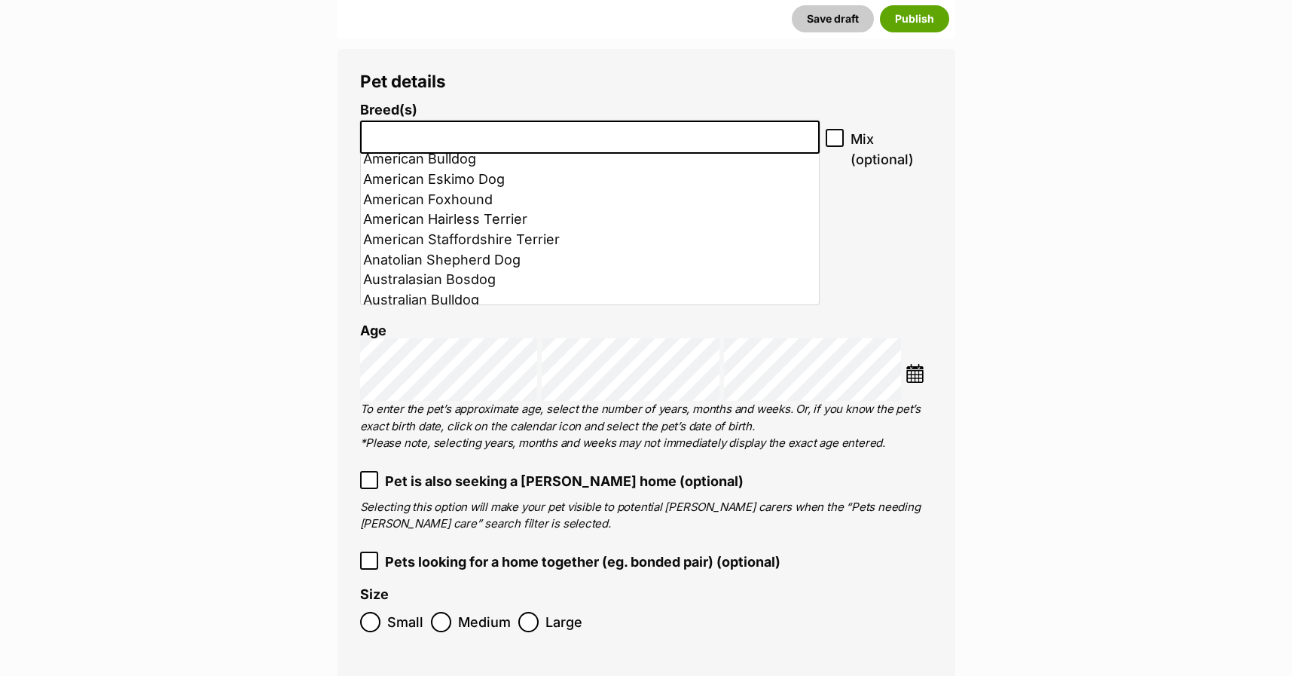
scroll to position [151, 0]
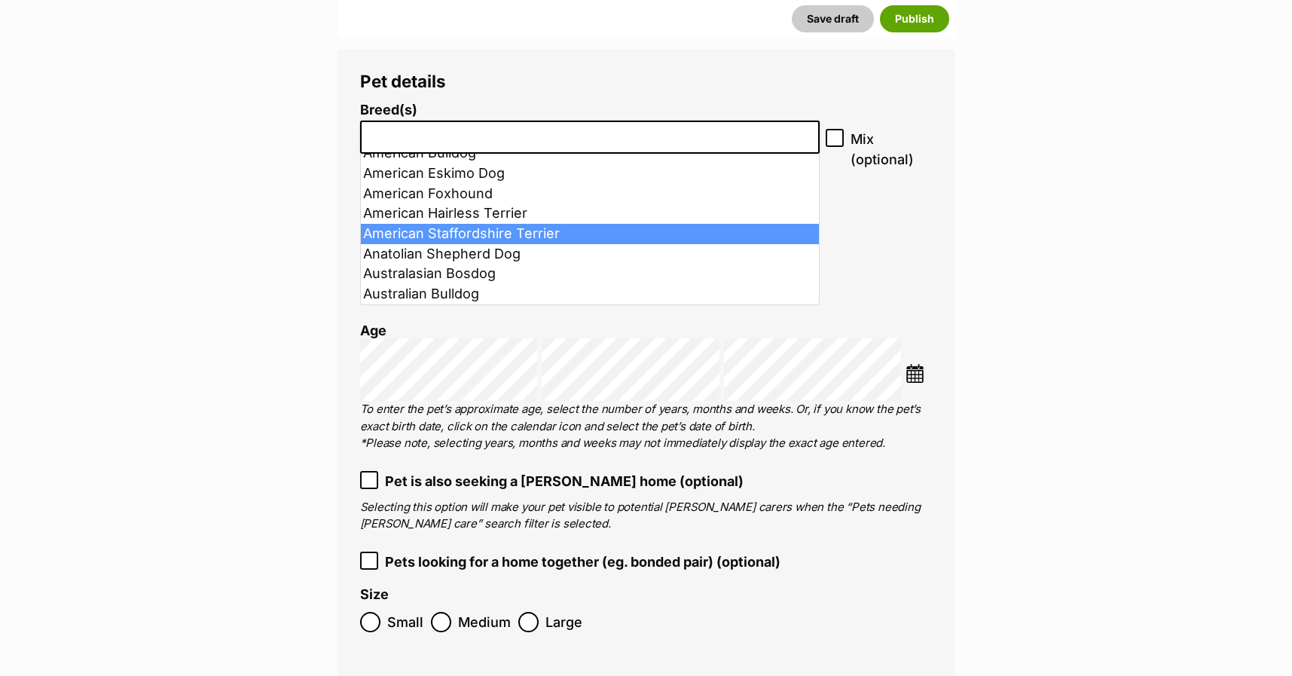
select select "9"
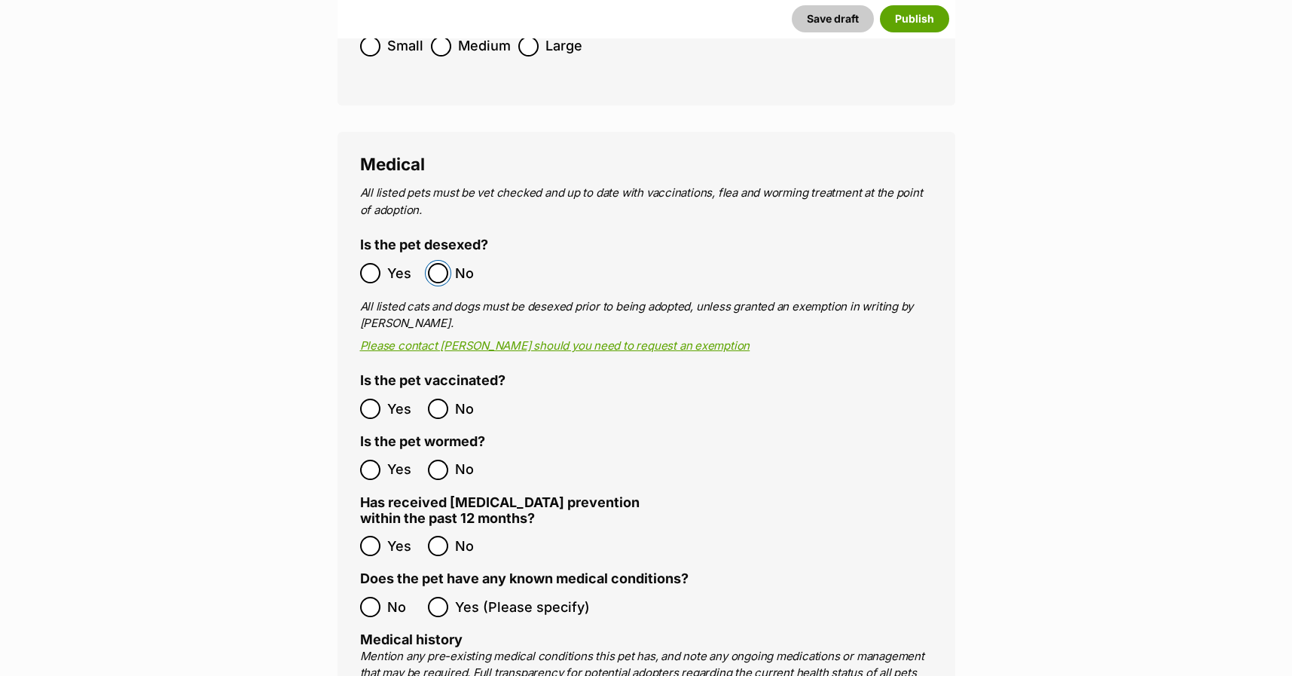
scroll to position [2411, 0]
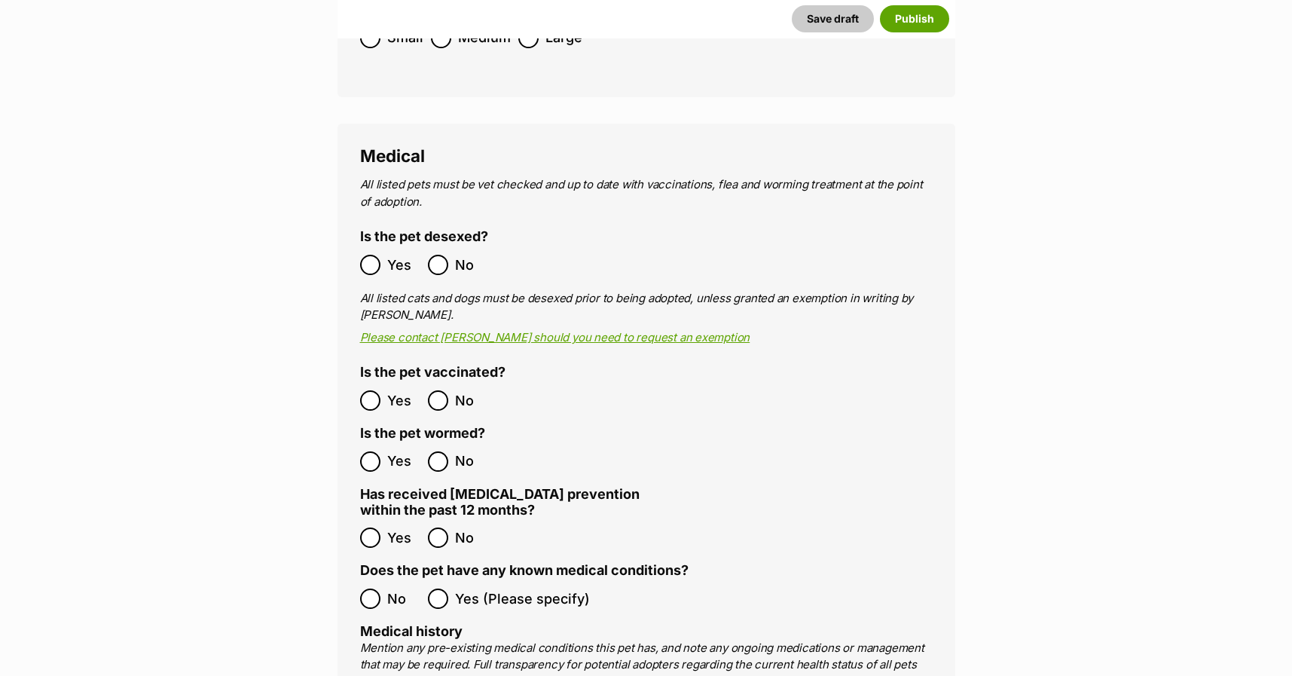
click at [449, 588] on label "Yes (Please specify)" at bounding box center [509, 598] width 162 height 20
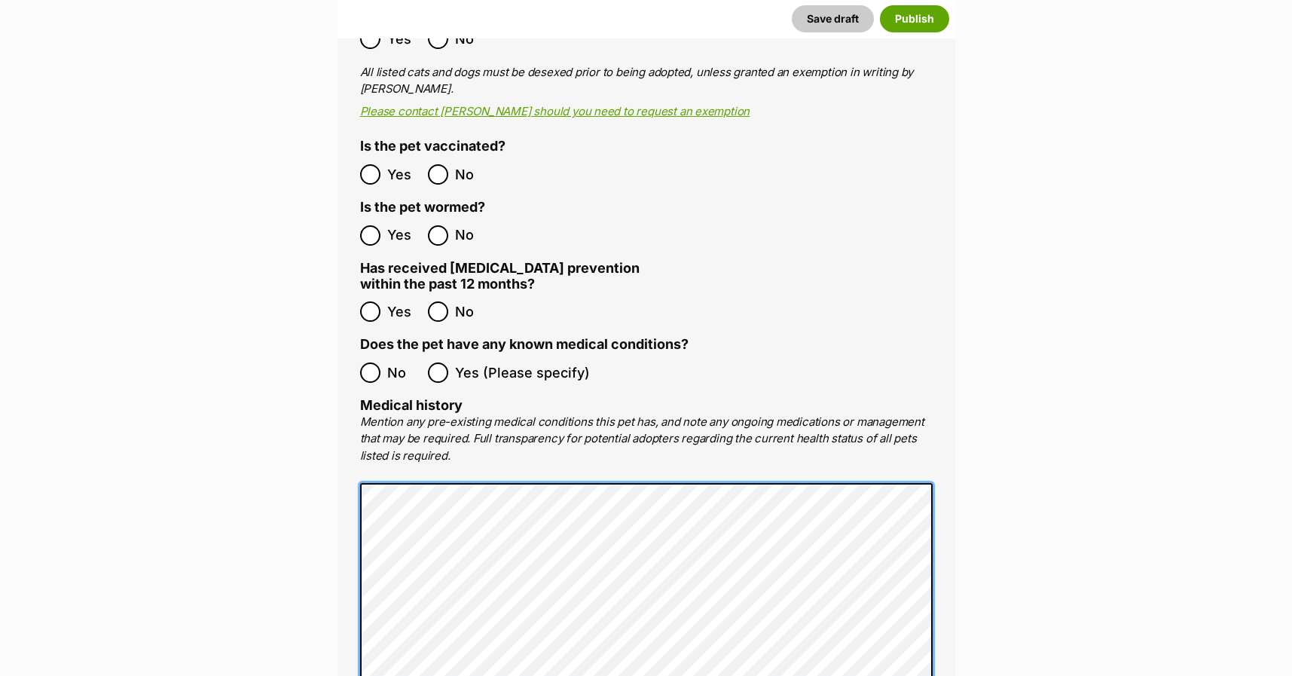
scroll to position [2714, 0]
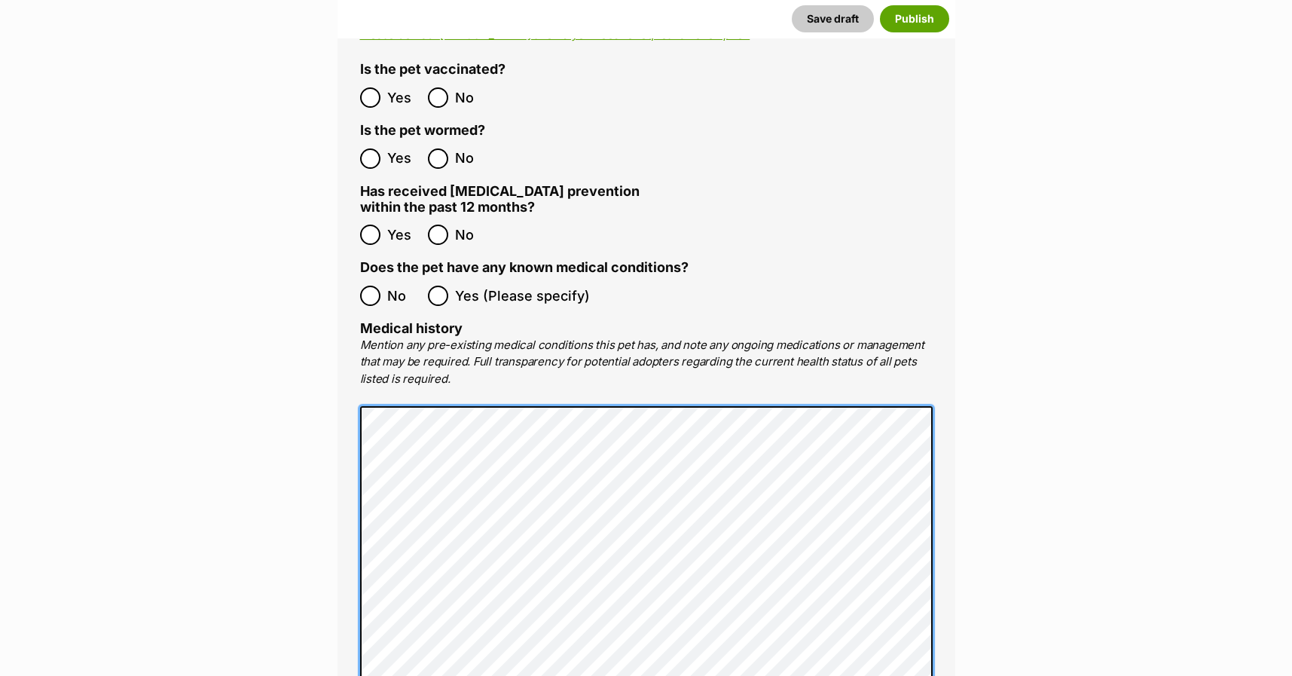
click at [358, 351] on div "Medical All listed pets must be vet checked and up to date with vaccinations, f…" at bounding box center [646, 299] width 618 height 957
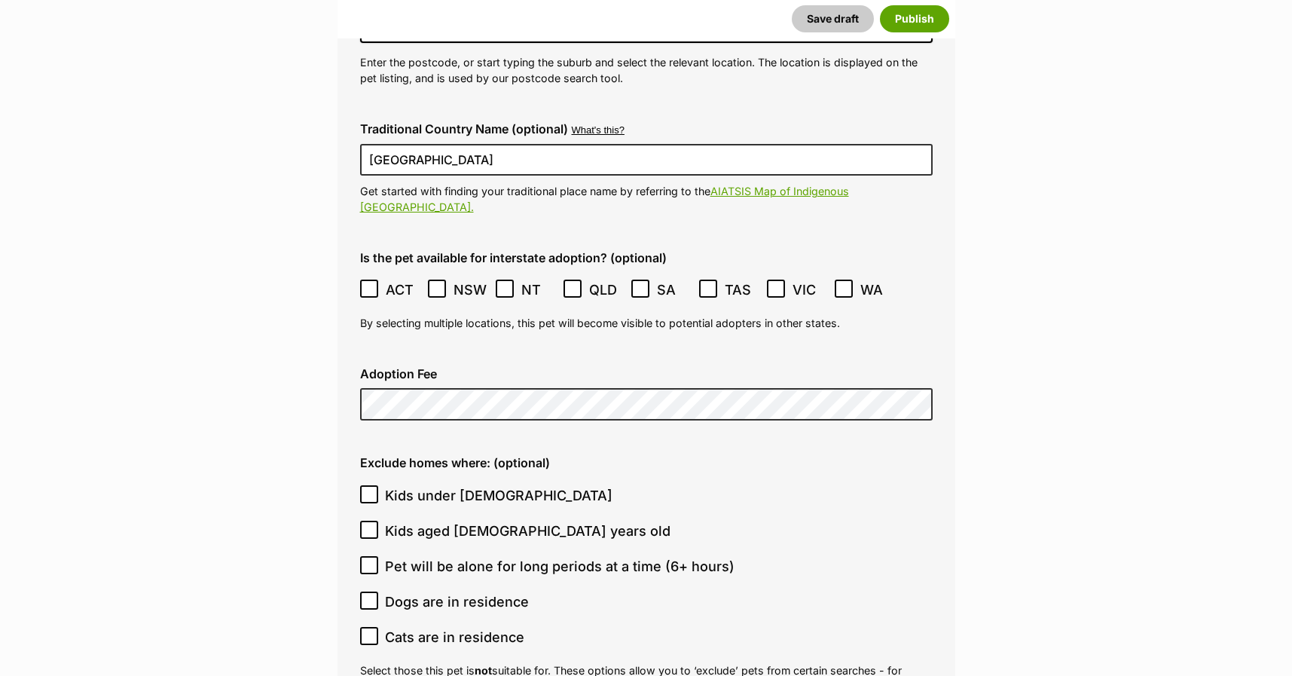
scroll to position [3768, 0]
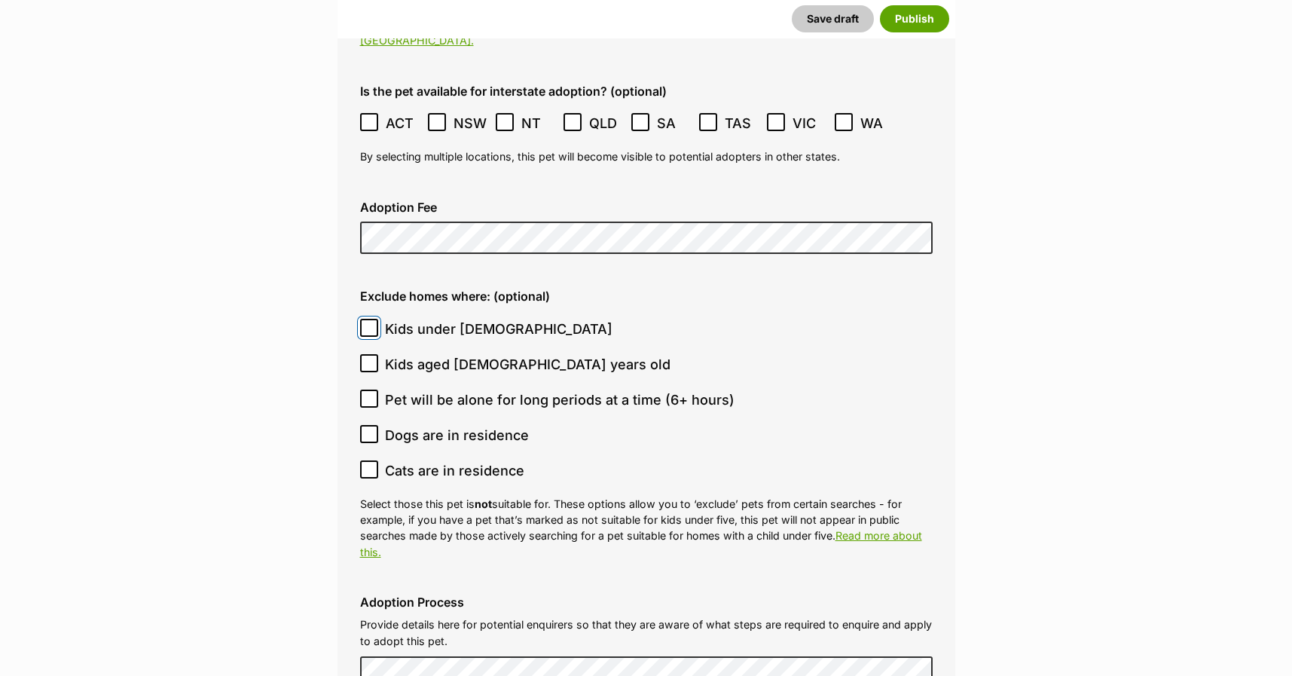
click at [363, 319] on input "Kids under 5 years old" at bounding box center [369, 328] width 18 height 18
checkbox input "true"
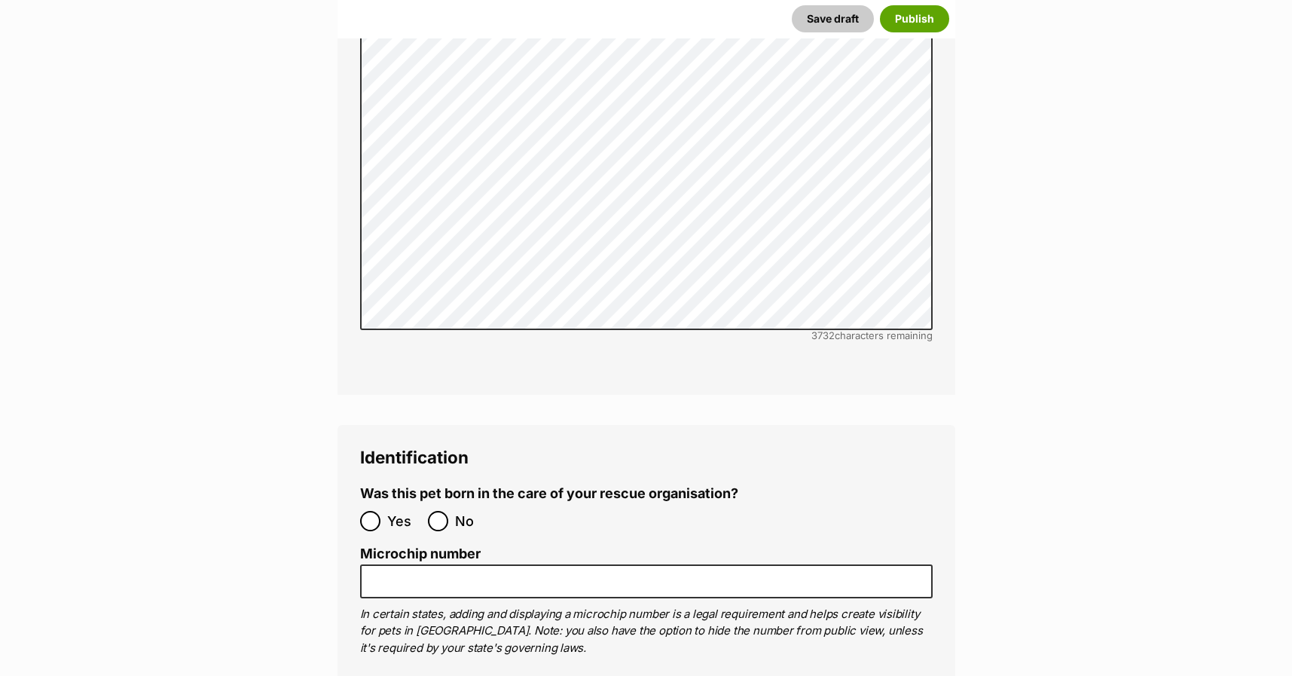
scroll to position [4672, 0]
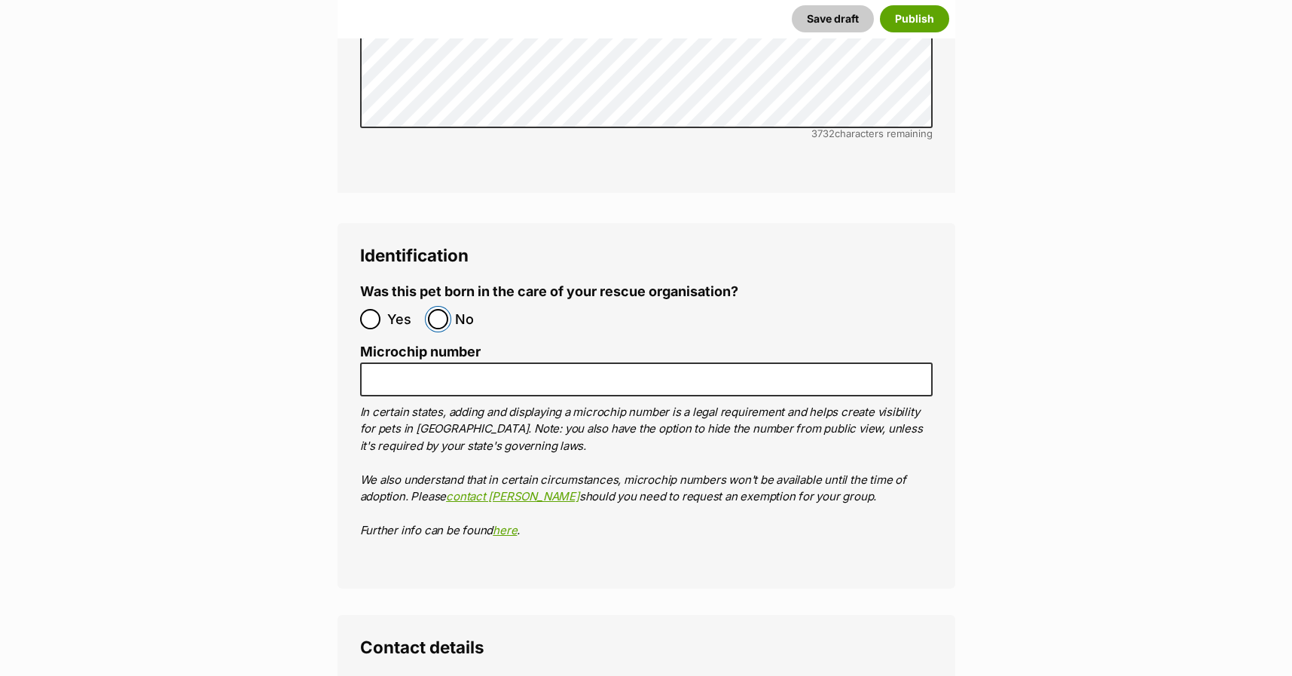
click at [431, 309] on input "No" at bounding box center [438, 319] width 20 height 20
radio input "true"
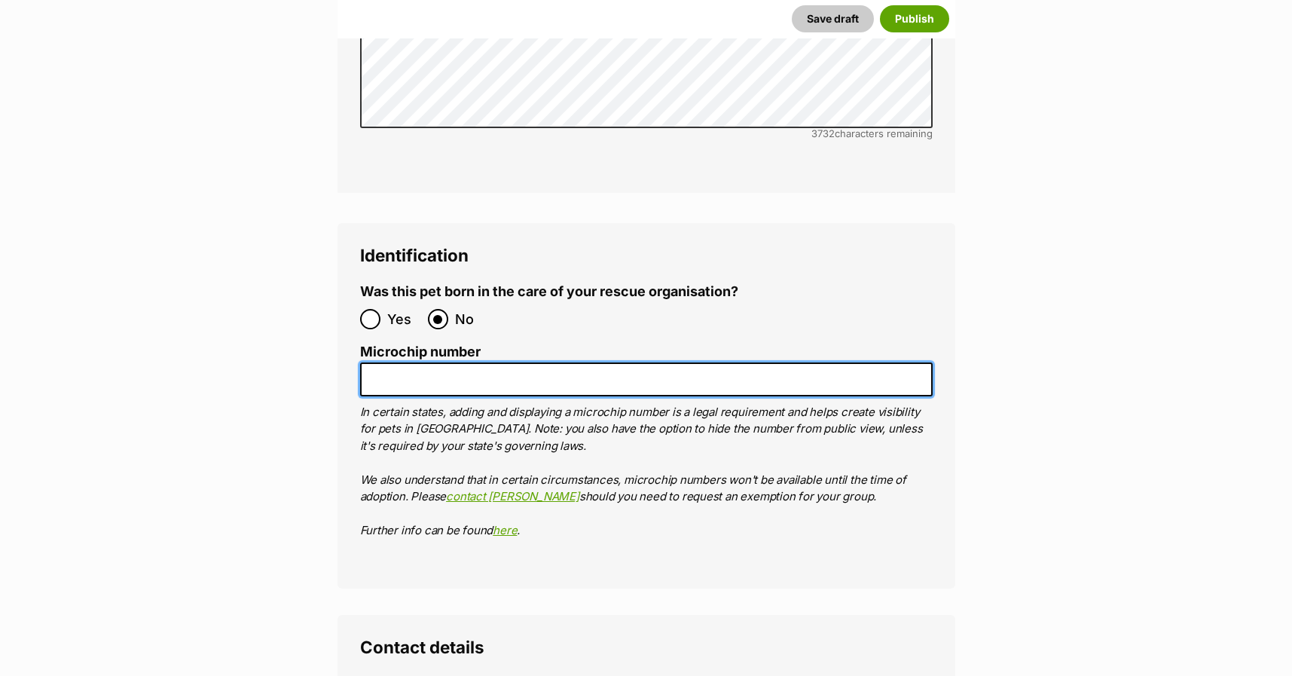
click at [426, 362] on input "Microchip number" at bounding box center [646, 379] width 572 height 34
paste input "991003002841444"
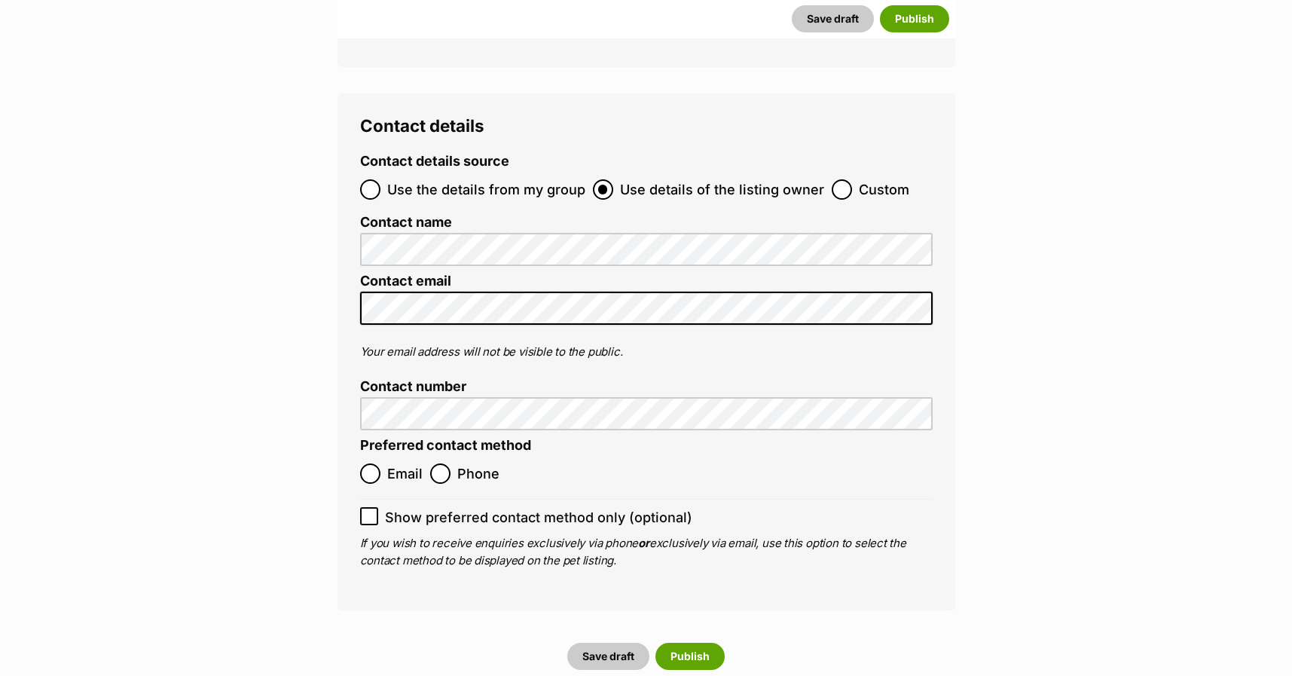
scroll to position [5199, 0]
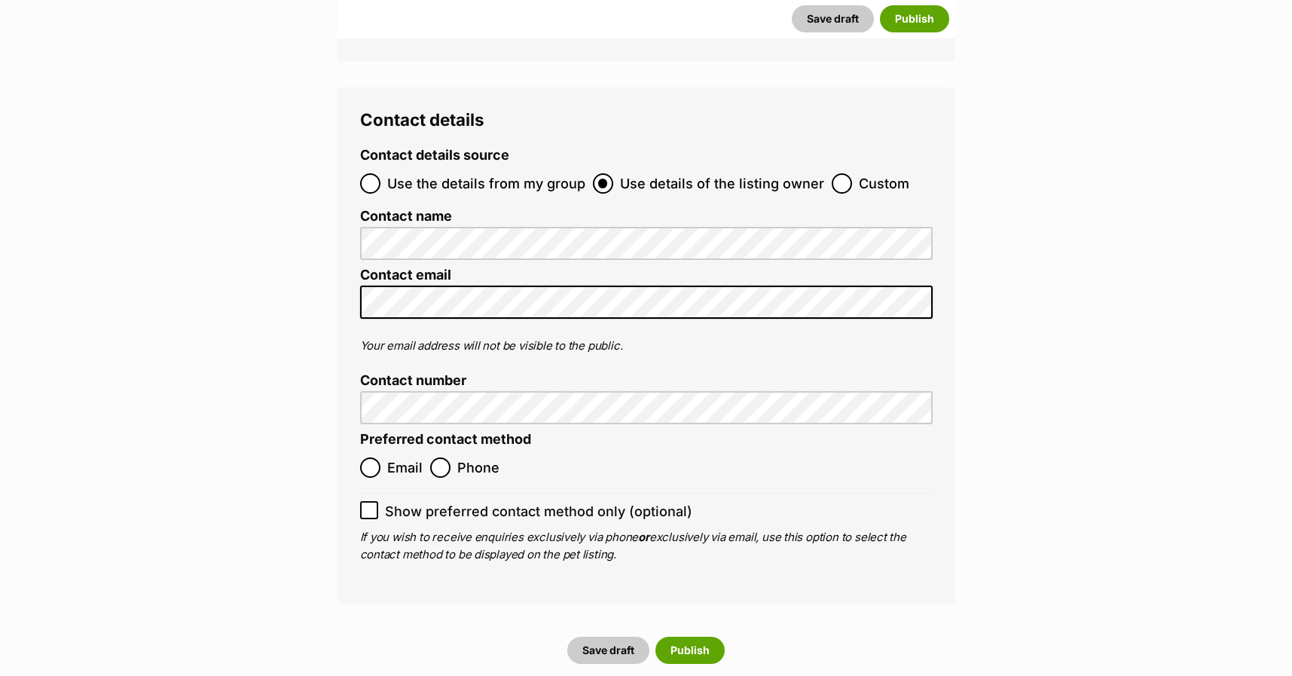
type input "991003002841444"
click at [440, 457] on input "Phone" at bounding box center [440, 467] width 20 height 20
radio input "true"
click at [362, 457] on input "Email" at bounding box center [370, 467] width 20 height 20
radio input "true"
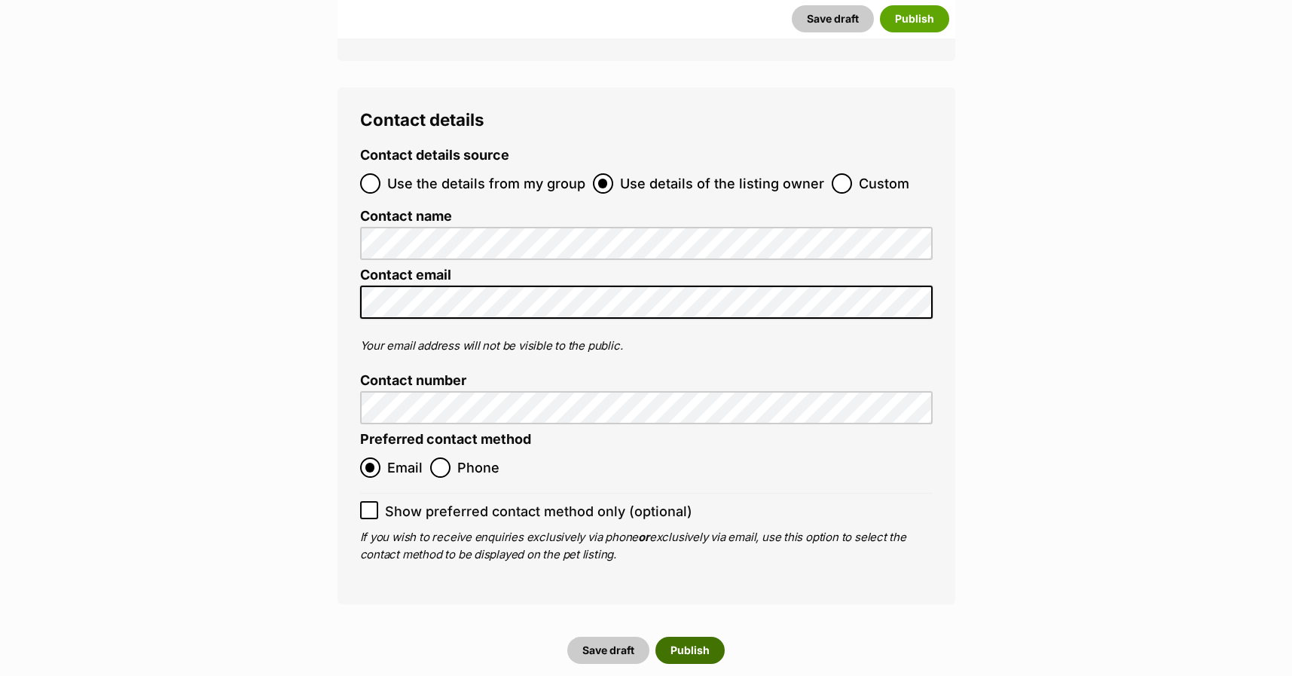
click at [701, 636] on button "Publish" at bounding box center [689, 649] width 69 height 27
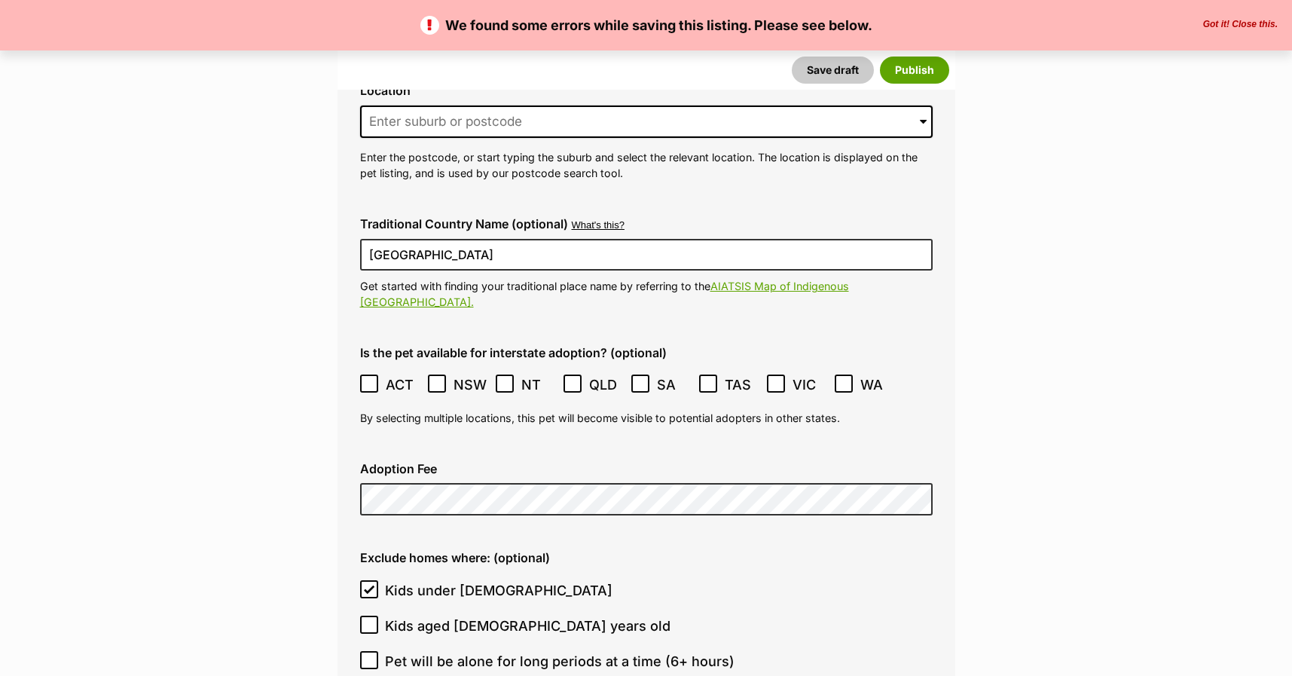
scroll to position [3615, 0]
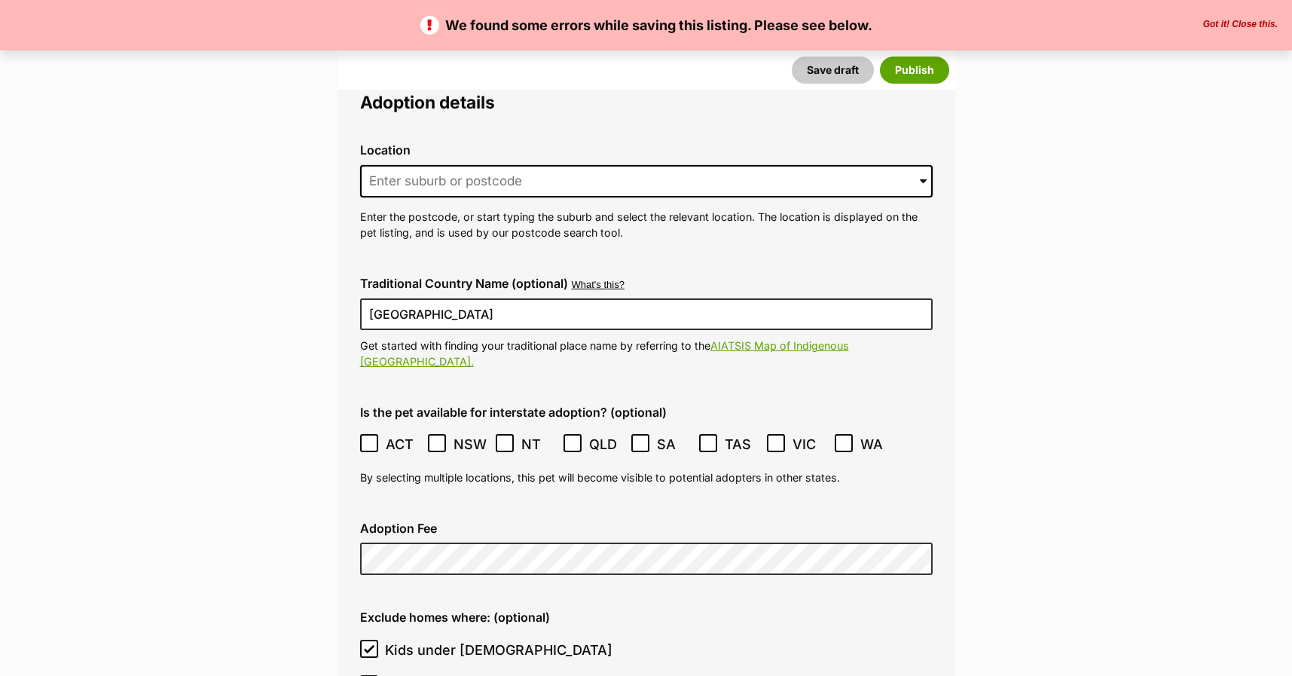
click at [394, 165] on input at bounding box center [646, 181] width 572 height 33
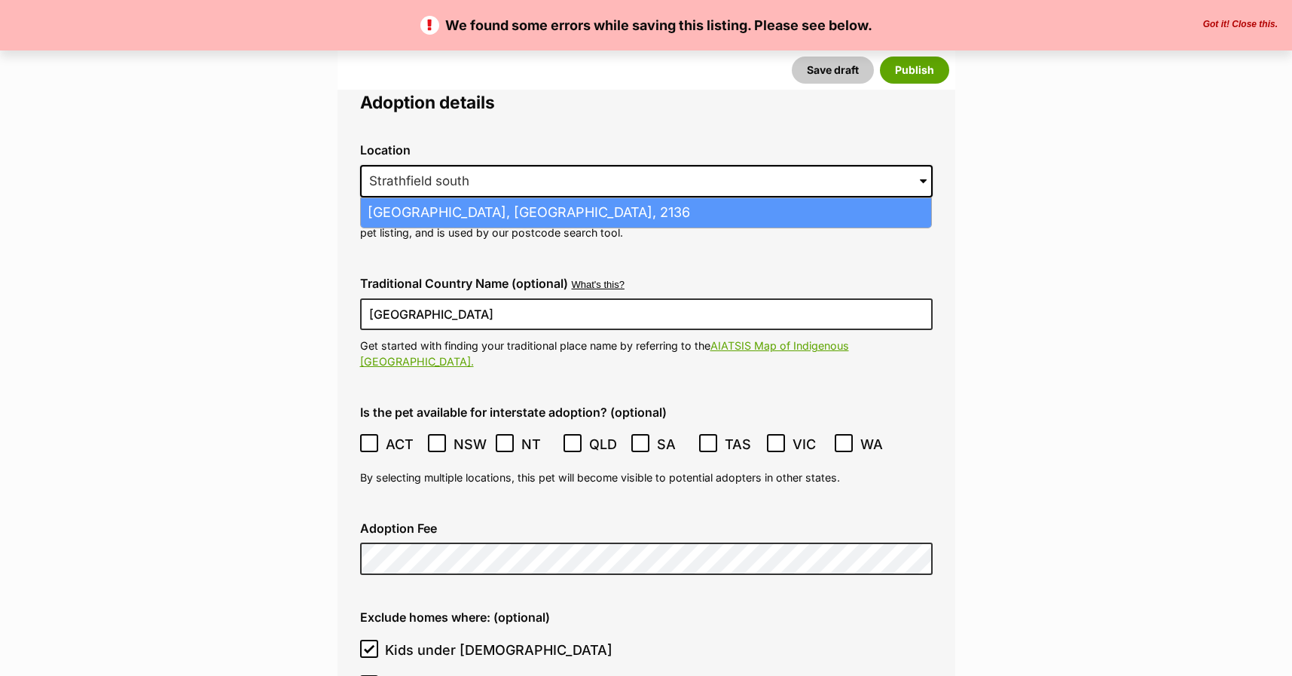
click at [428, 198] on li "Strathfield South, New South Wales, 2136" at bounding box center [646, 212] width 570 height 29
type input "Strathfield South, New South Wales, 2136"
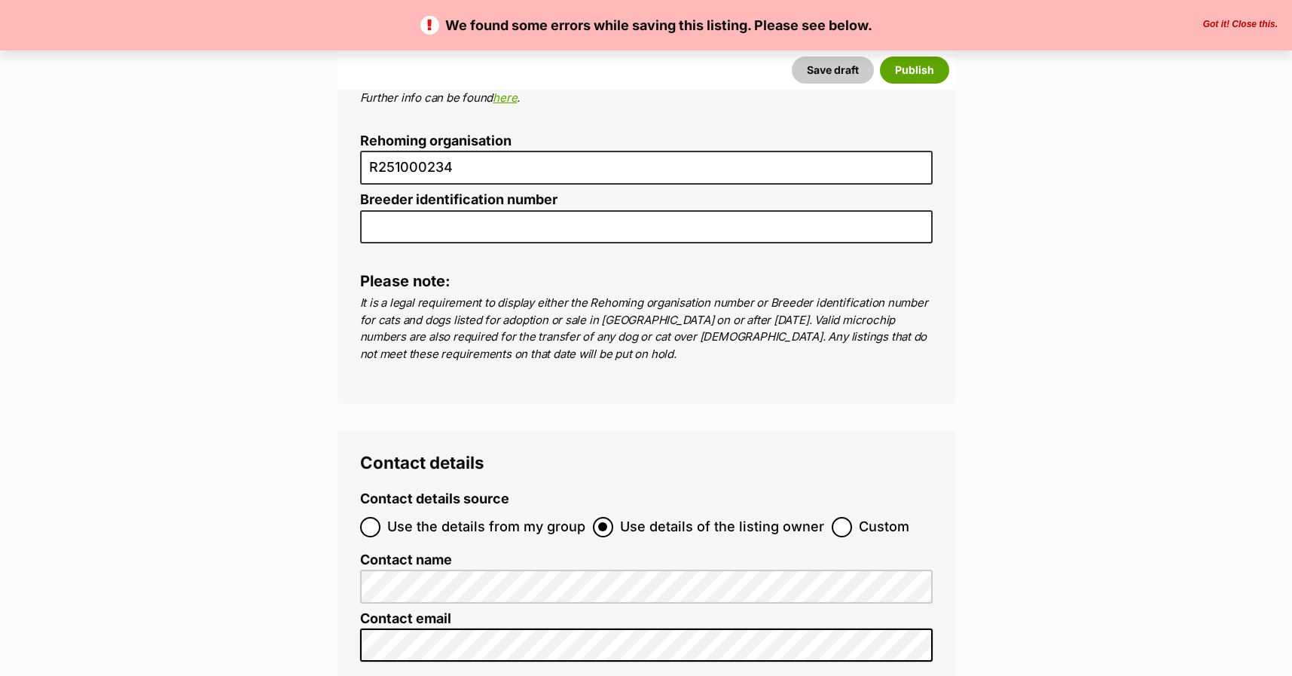
scroll to position [5724, 0]
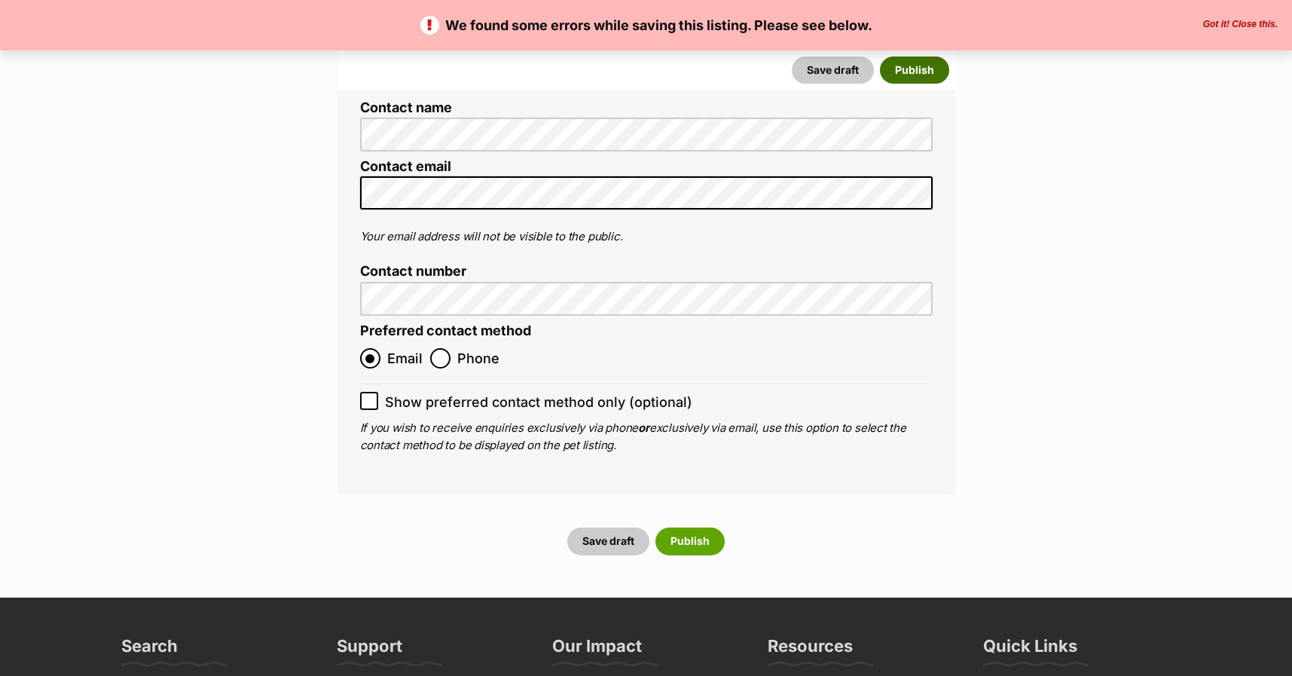
click at [929, 75] on button "Publish" at bounding box center [914, 69] width 69 height 27
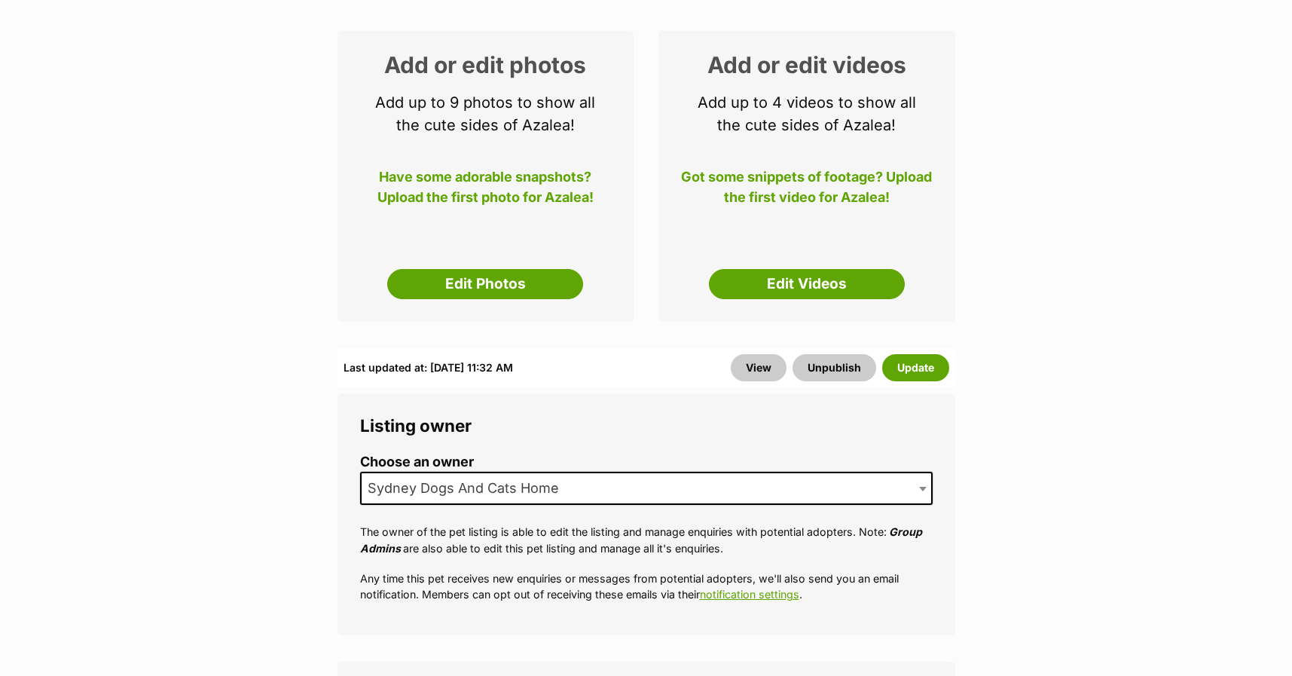
scroll to position [226, 0]
click at [455, 282] on link "Edit Photos" at bounding box center [485, 283] width 196 height 30
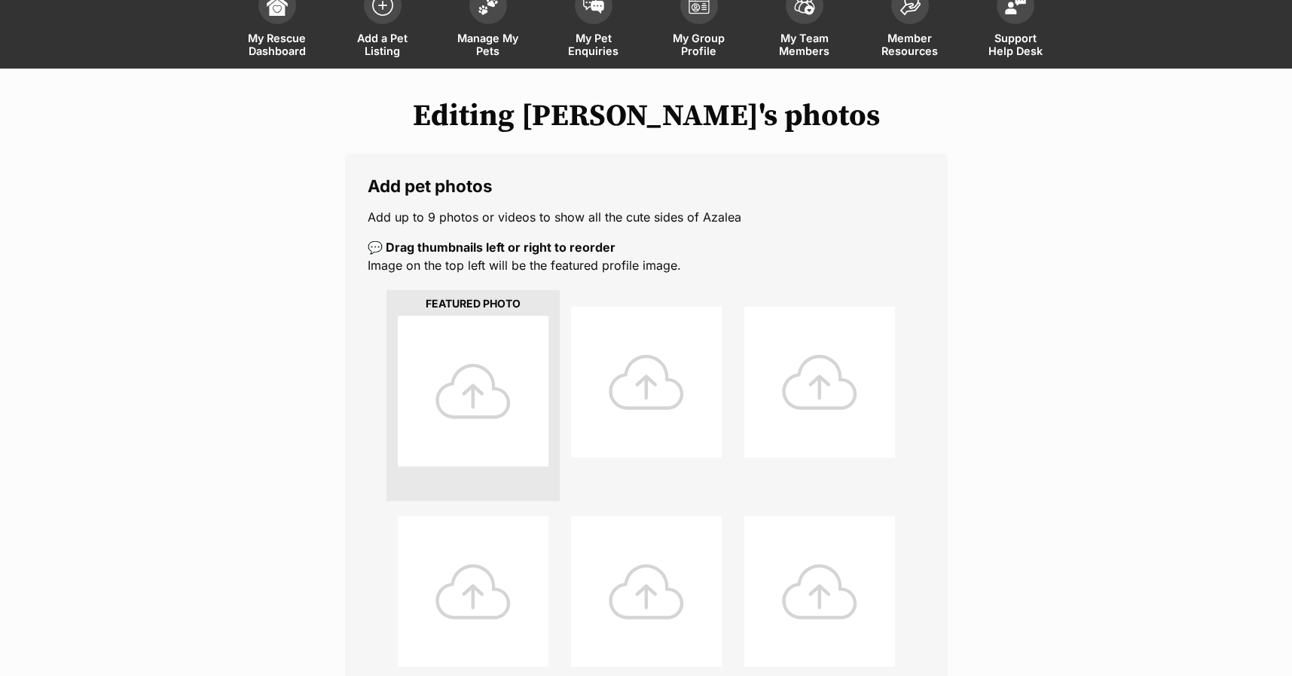
scroll to position [226, 0]
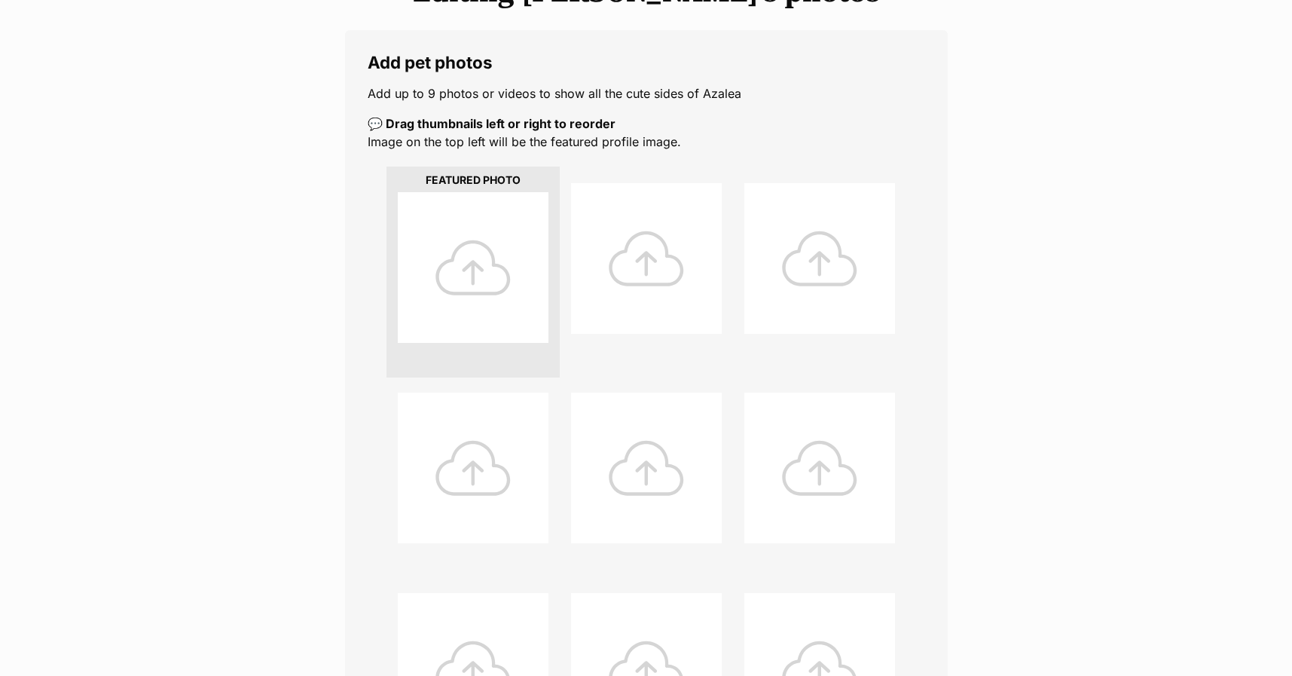
click at [453, 278] on div at bounding box center [473, 267] width 151 height 151
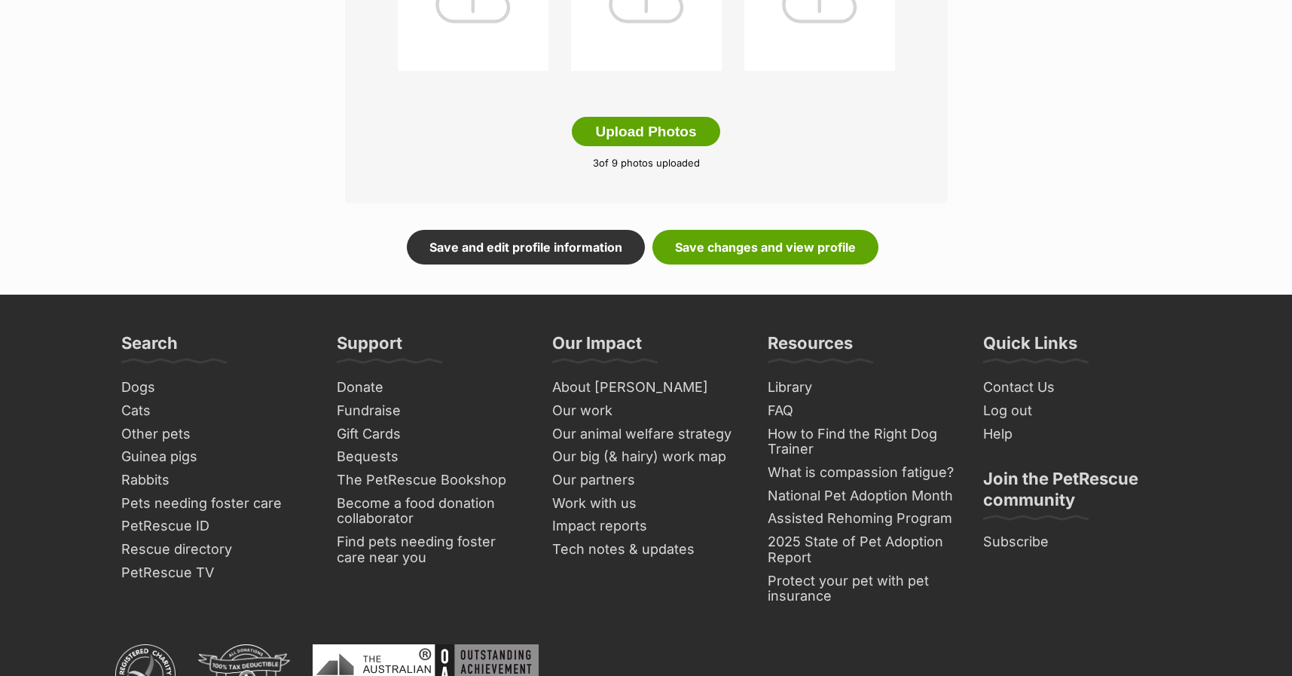
scroll to position [904, 0]
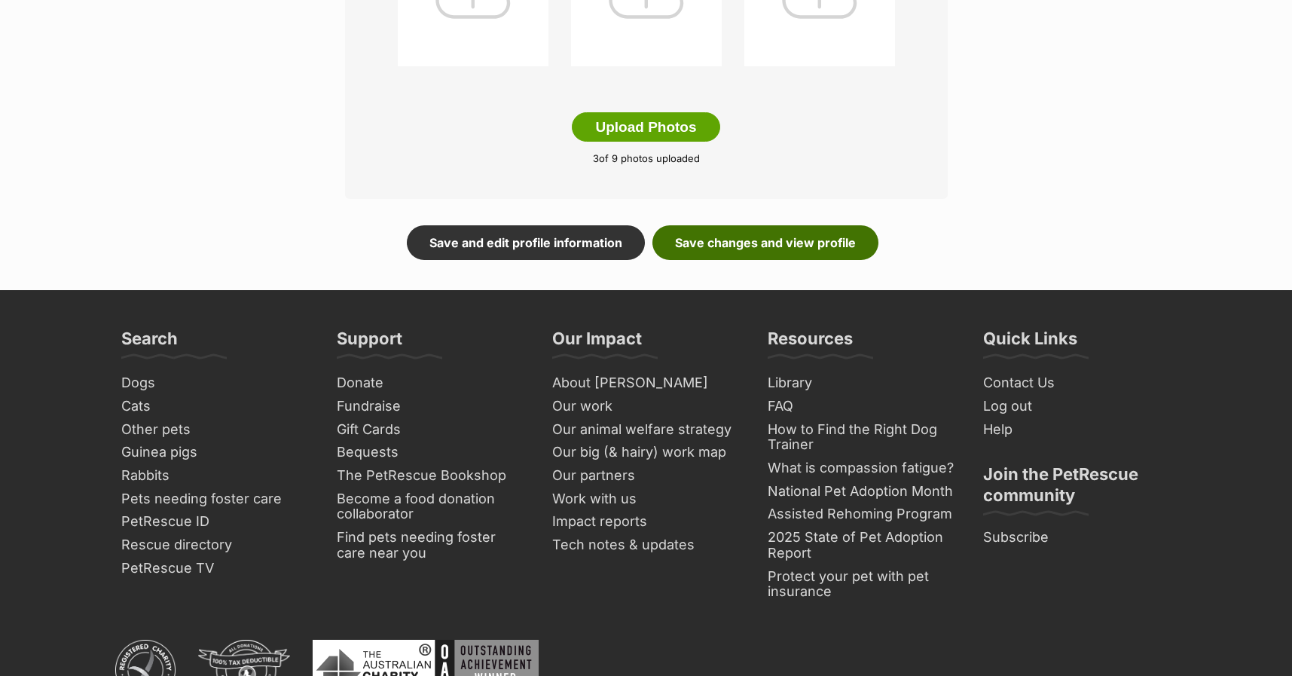
click at [717, 247] on link "Save changes and view profile" at bounding box center [765, 242] width 226 height 35
